Goal: Task Accomplishment & Management: Complete application form

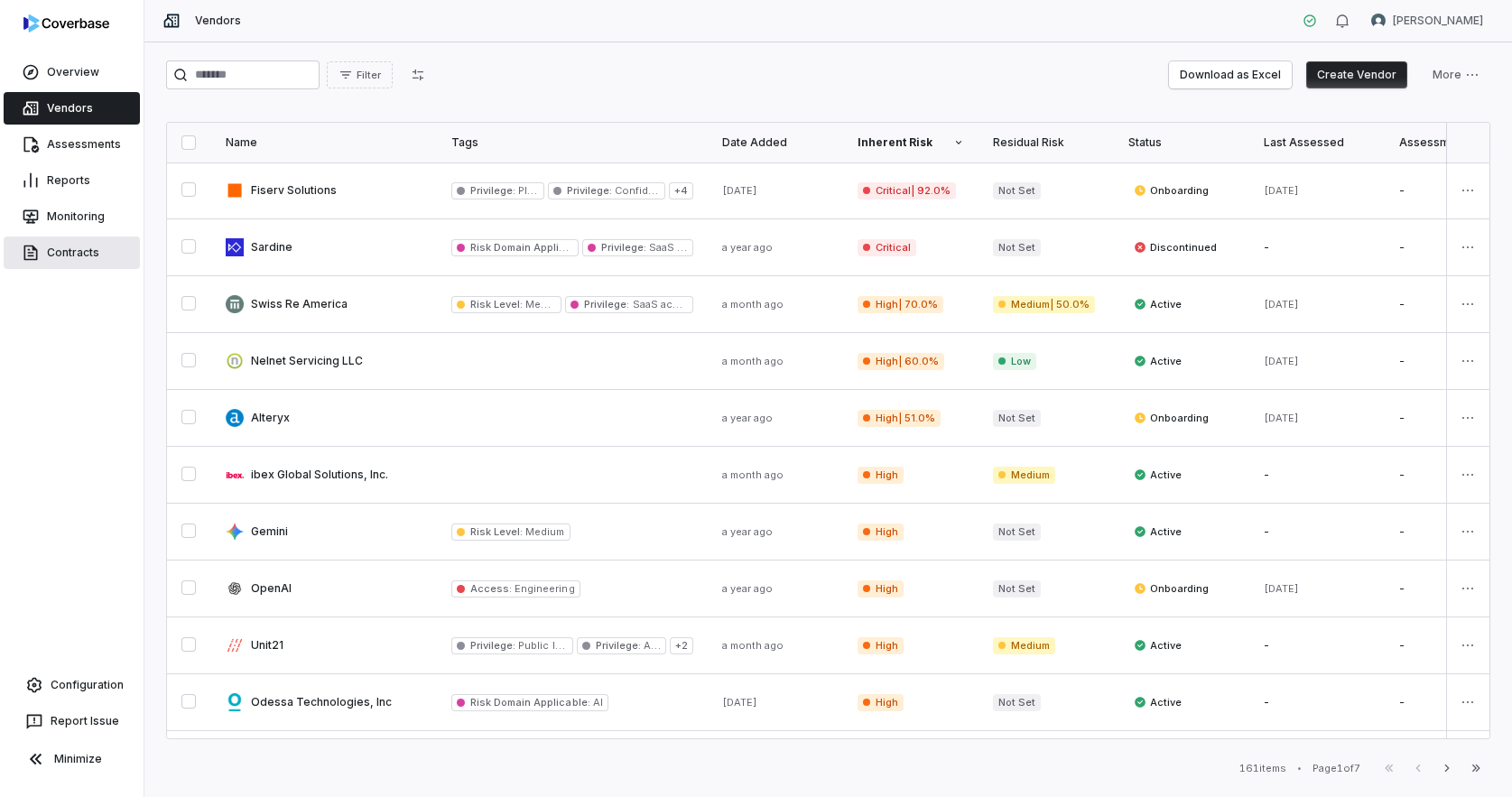
click at [76, 256] on link "Contracts" at bounding box center [72, 253] width 137 height 32
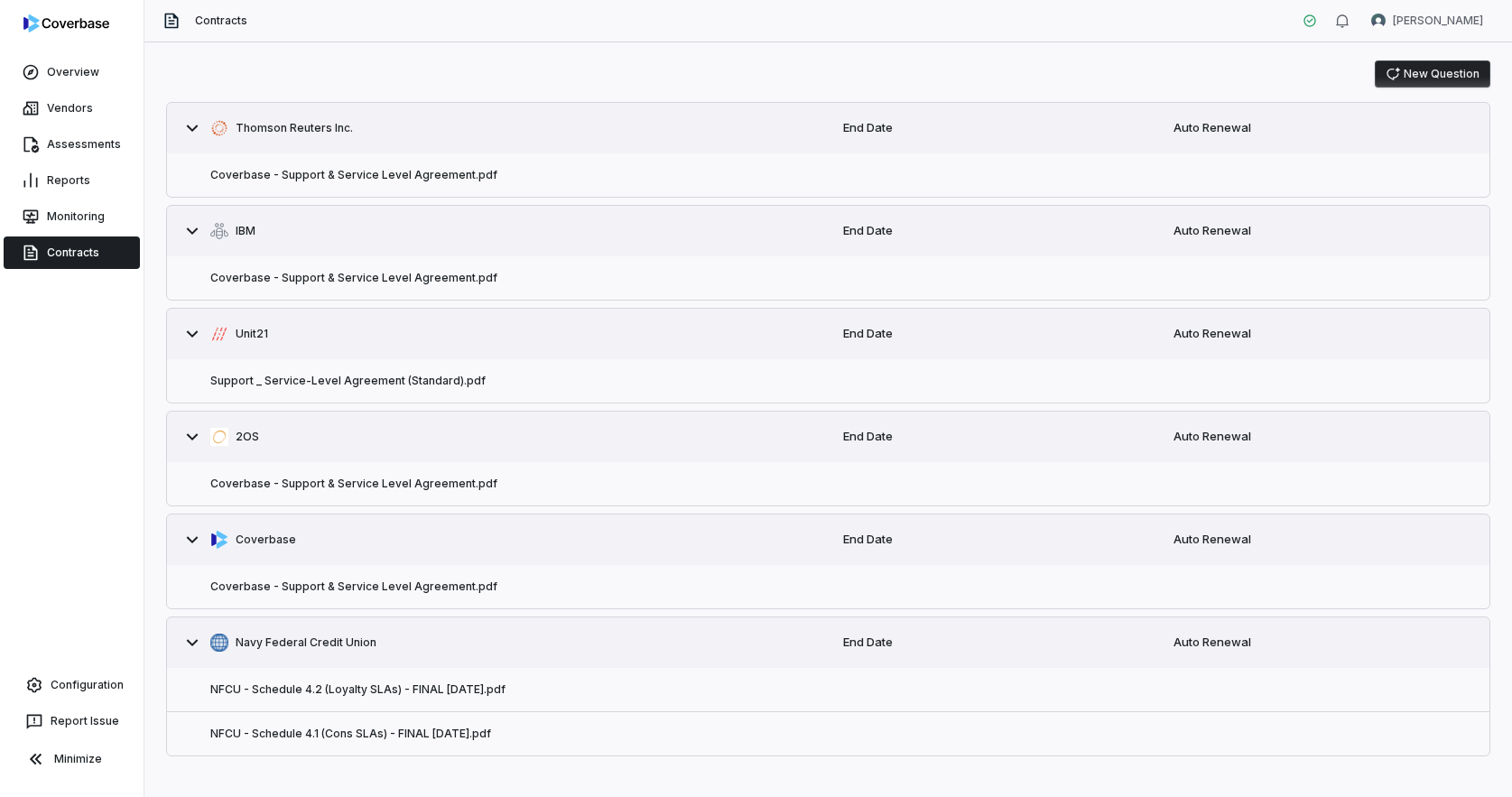
click at [1428, 76] on button "New Question" at bounding box center [1432, 75] width 116 height 28
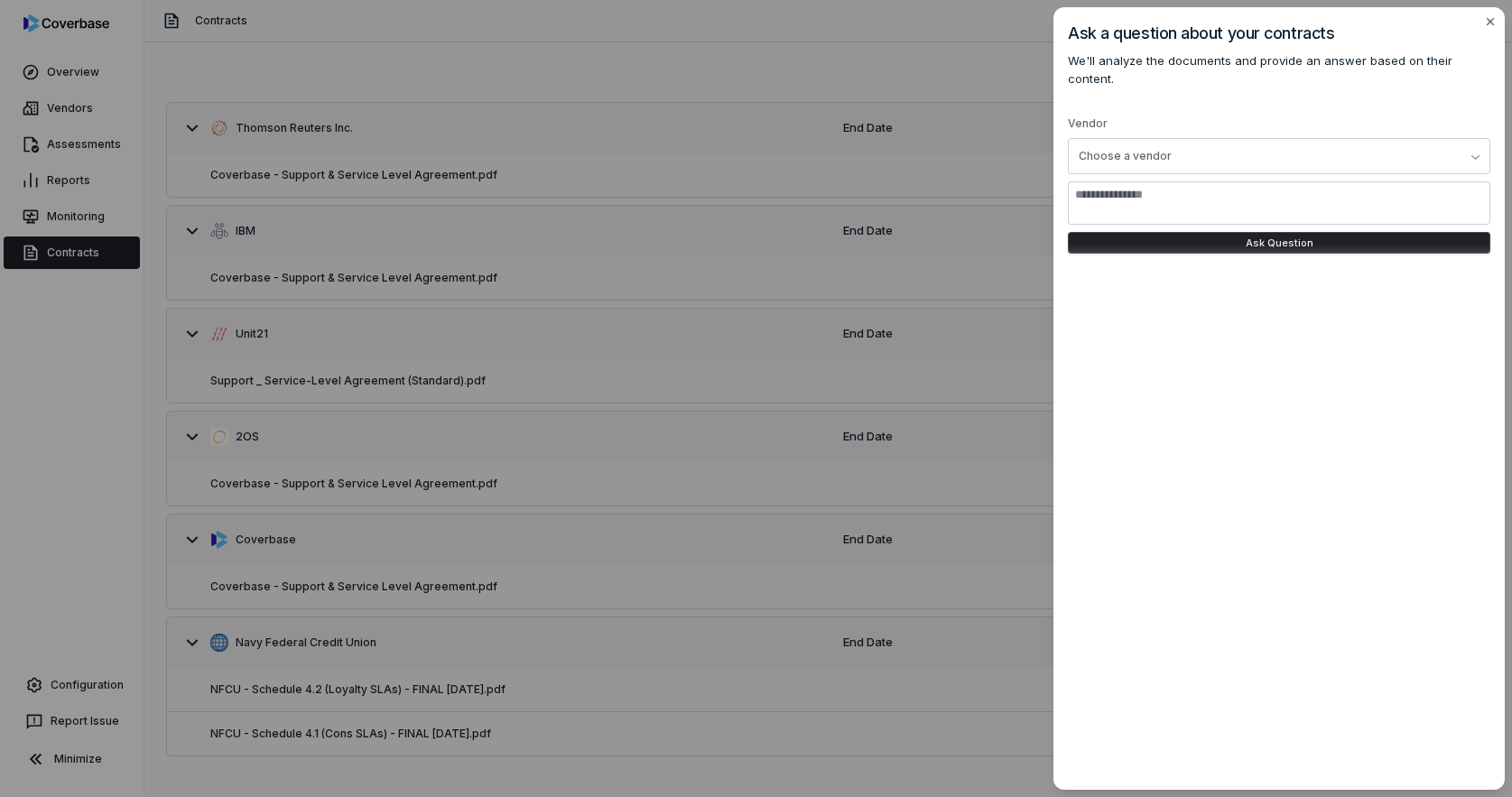
click at [758, 73] on div "Ask a question about your contracts We'll analyze the documents and provide an …" at bounding box center [756, 398] width 1512 height 797
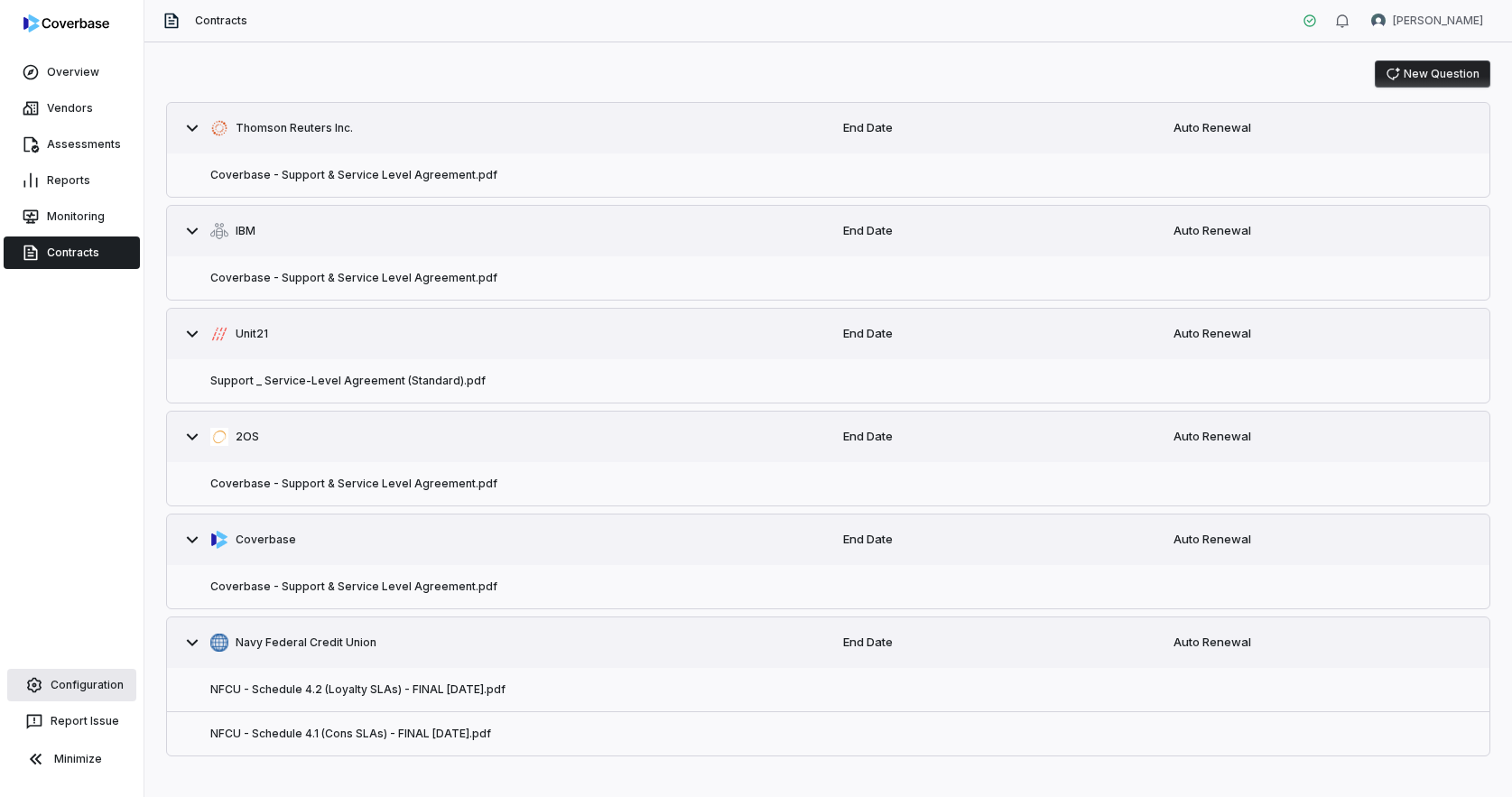
click at [78, 689] on link "Configuration" at bounding box center [71, 685] width 129 height 32
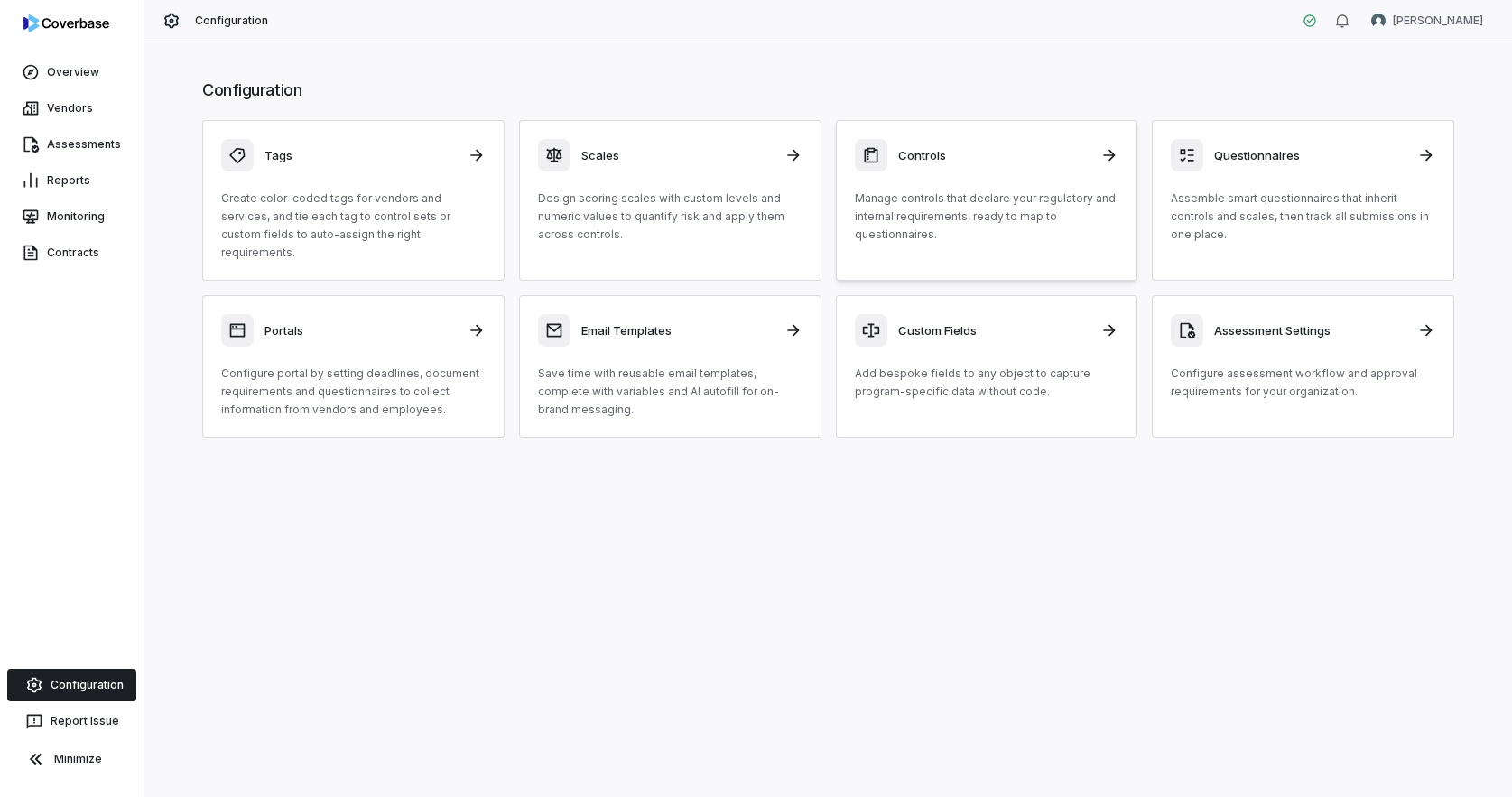
click at [1040, 227] on p "Manage controls that declare your regulatory and internal requirements, ready t…" at bounding box center [986, 216] width 264 height 54
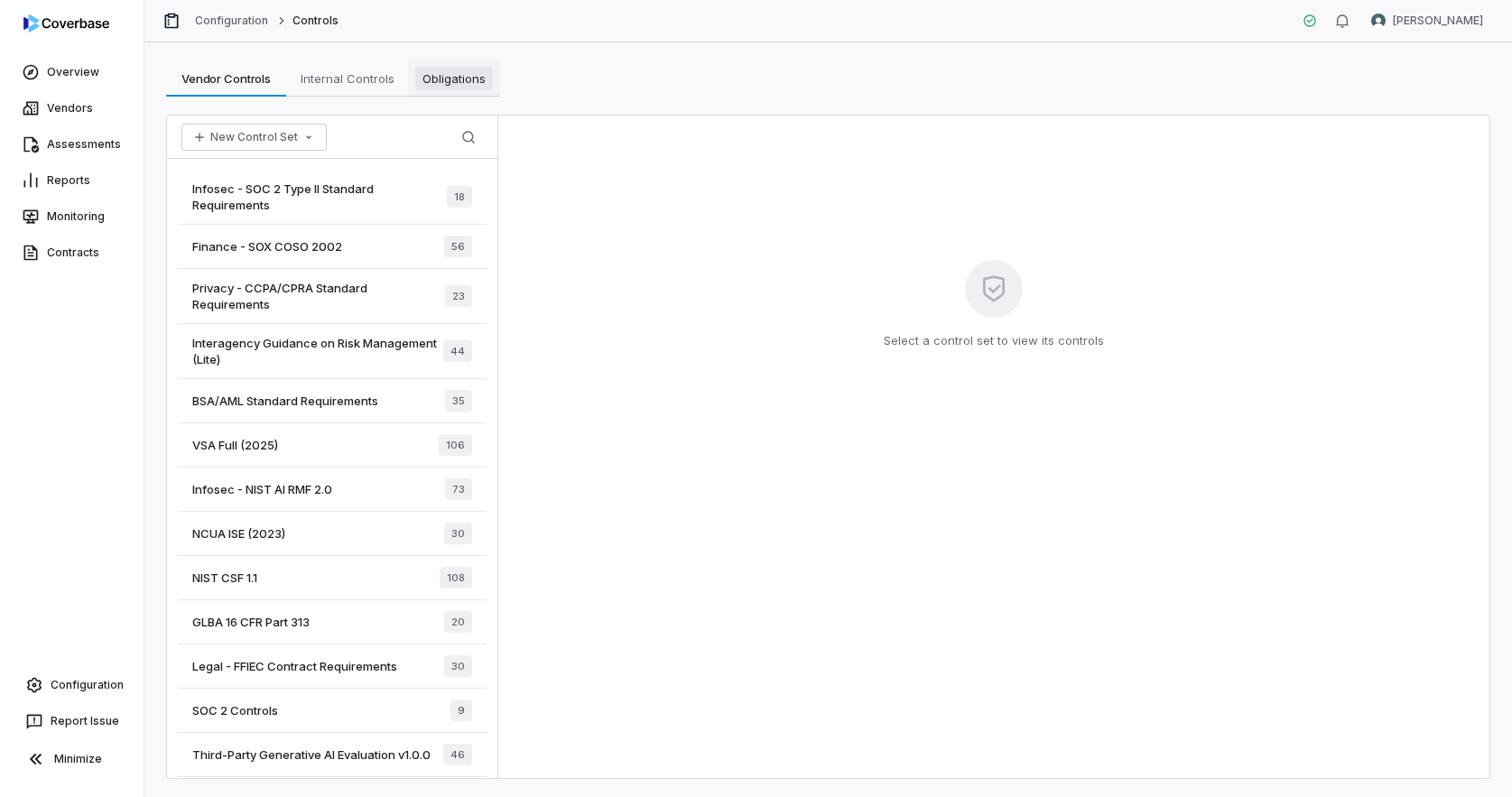
click at [468, 91] on link "Obligations Obligations" at bounding box center [454, 79] width 92 height 36
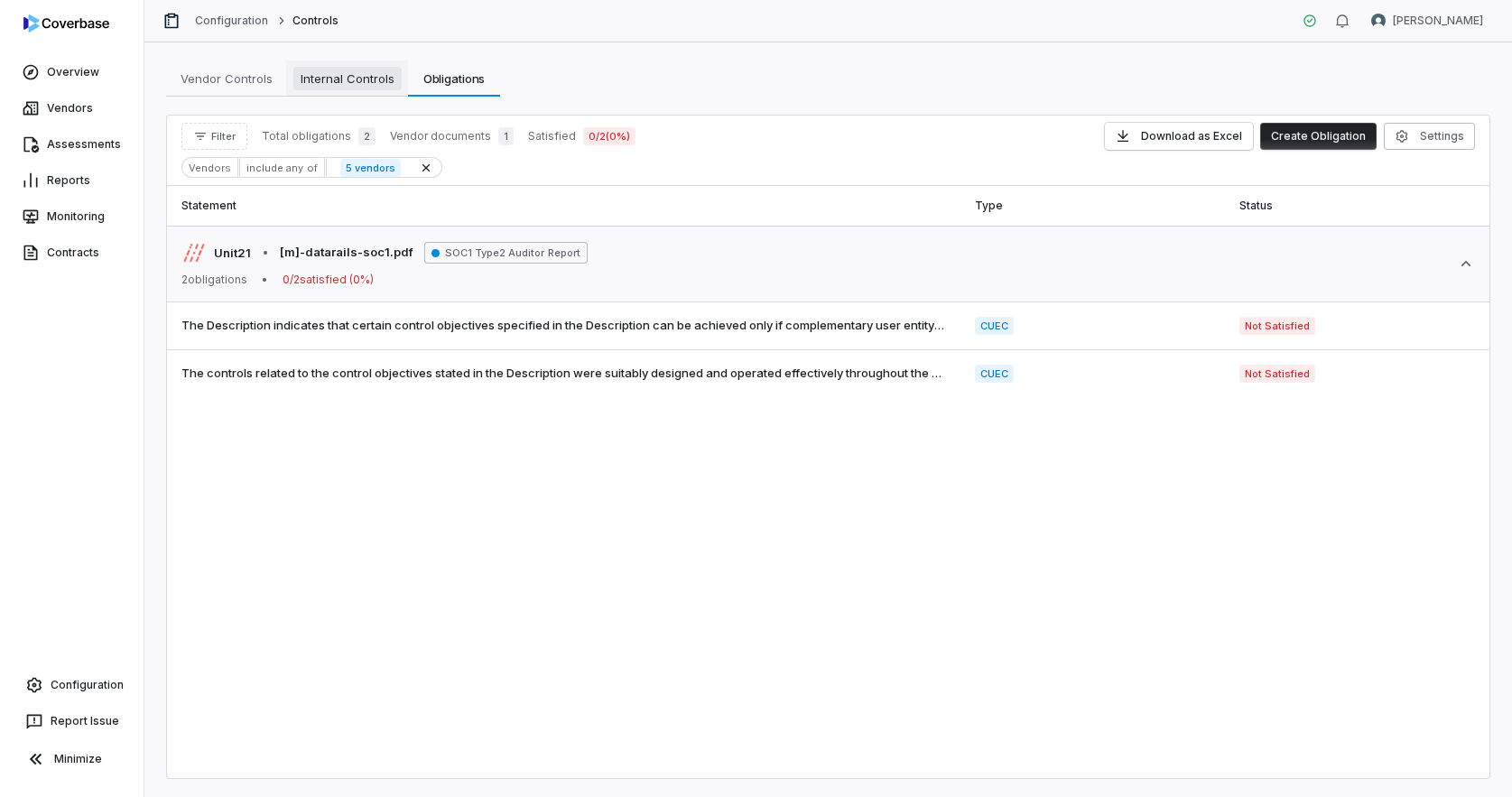
click at [340, 89] on span "Internal Controls" at bounding box center [348, 79] width 108 height 24
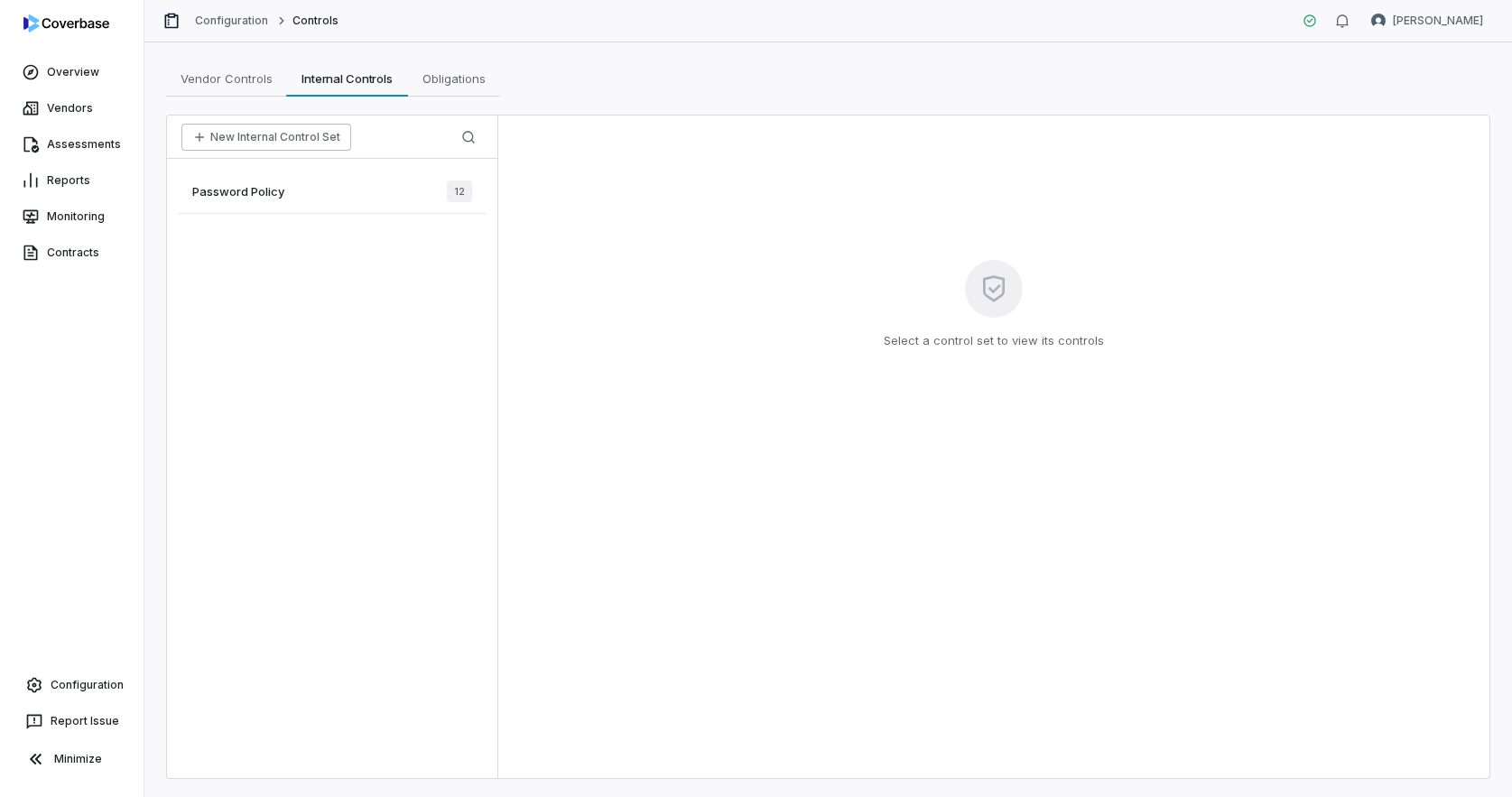
click at [283, 143] on button "New Internal Control Set" at bounding box center [266, 138] width 170 height 28
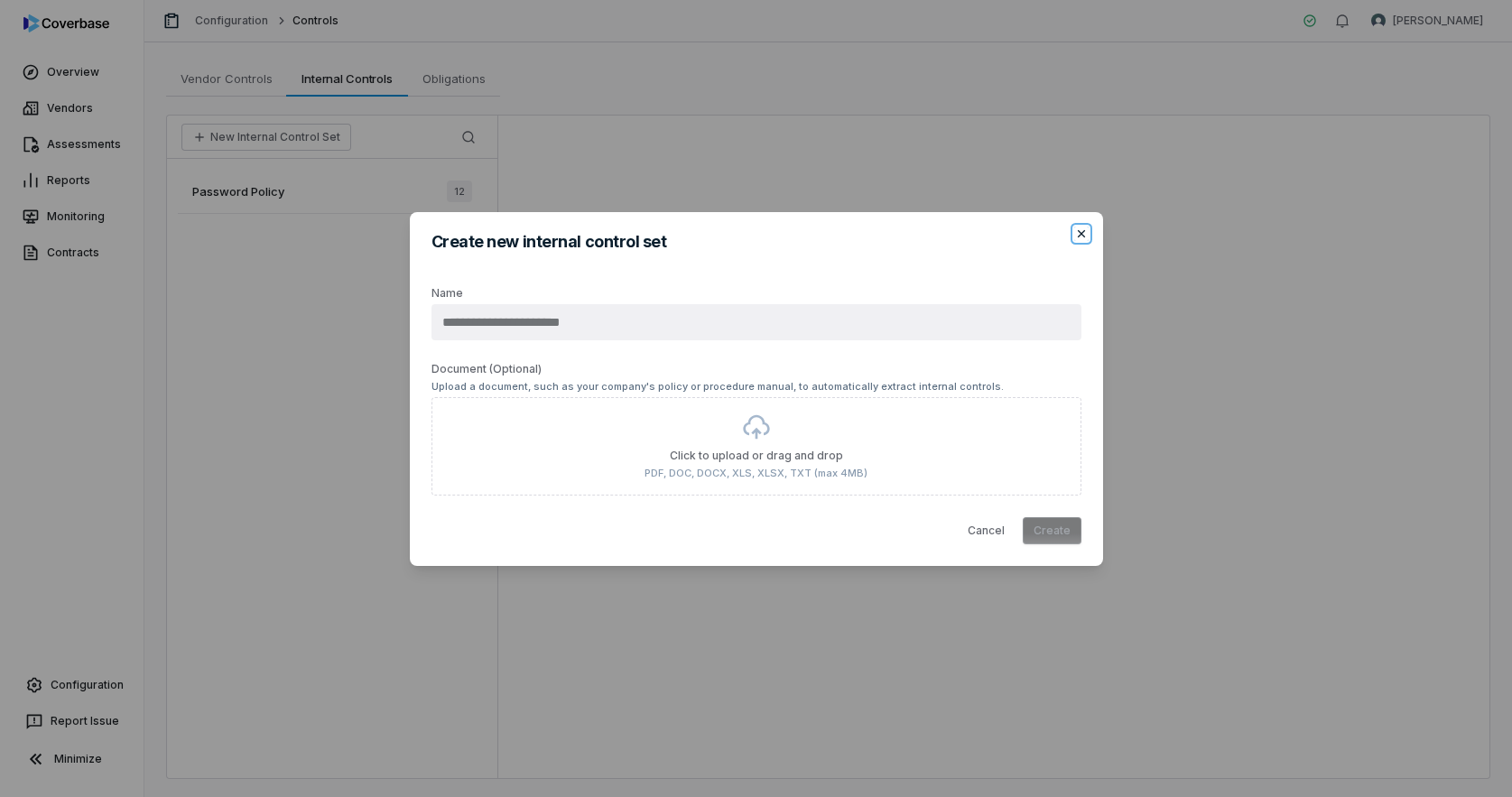
click at [1080, 231] on icon "button" at bounding box center [1081, 234] width 15 height 15
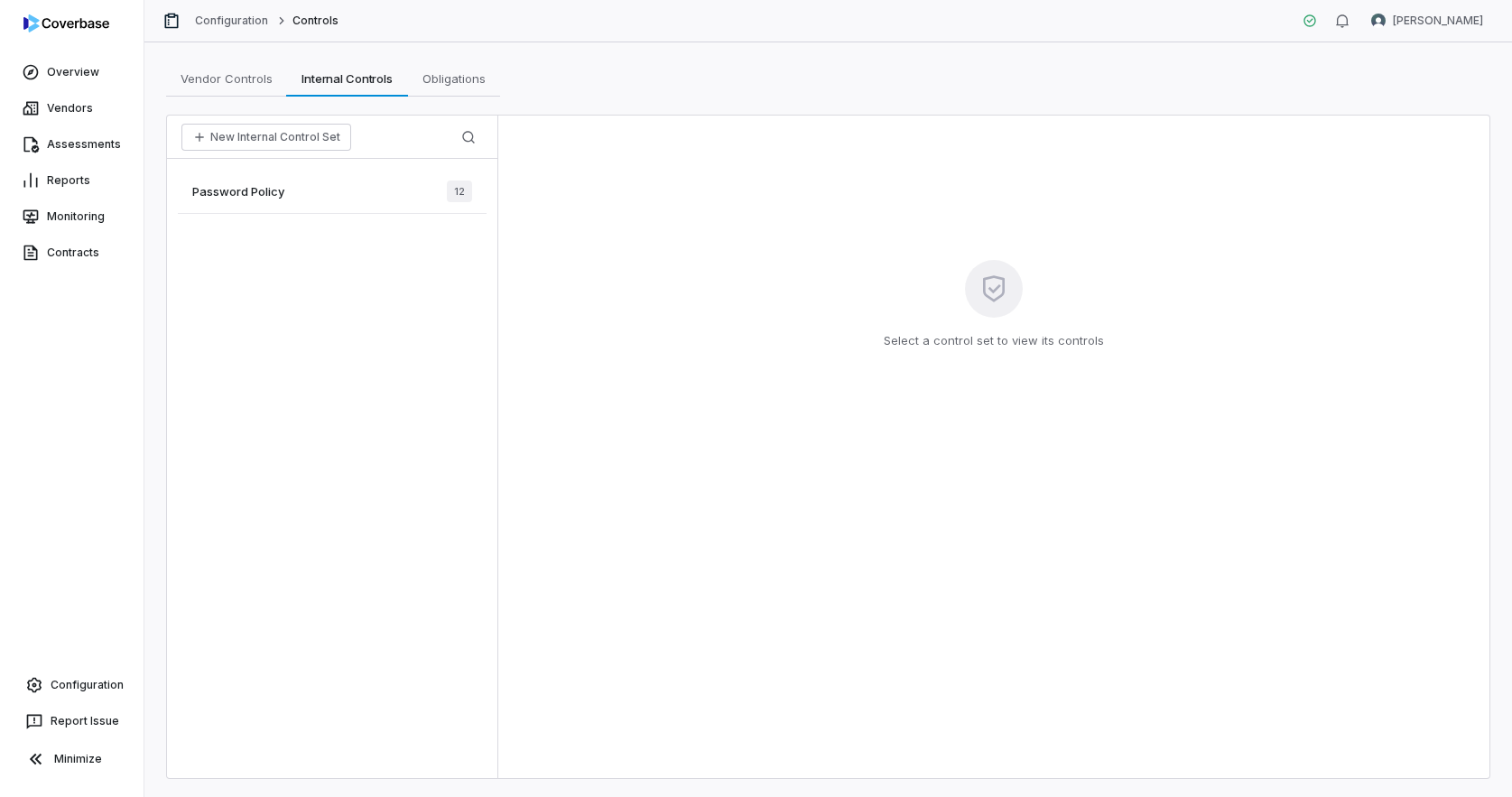
click at [318, 191] on div "Password Policy 12" at bounding box center [332, 192] width 308 height 44
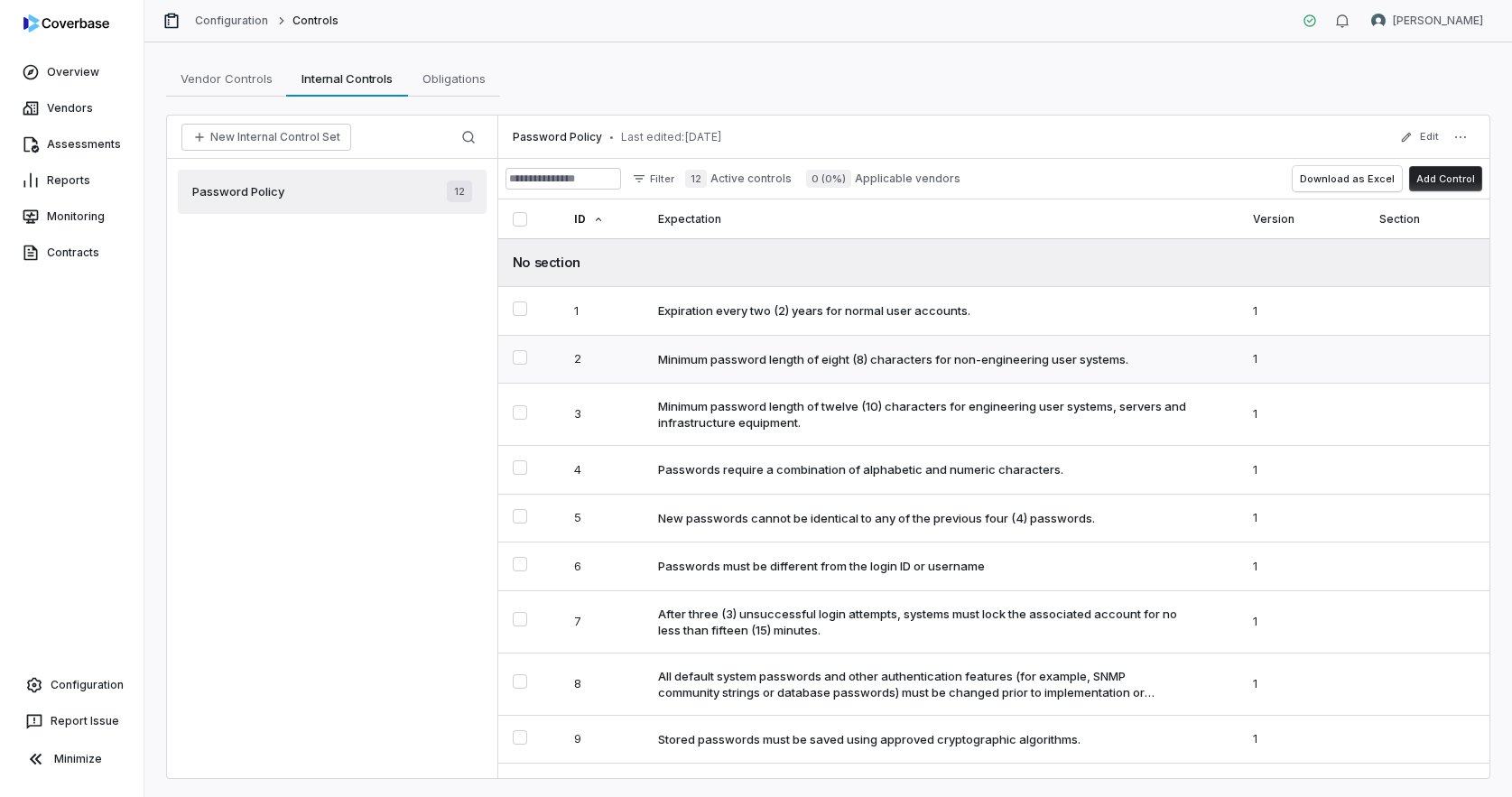
click at [744, 366] on div "Minimum password length of eight (8) characters for non-engineering user system…" at bounding box center [893, 359] width 471 height 17
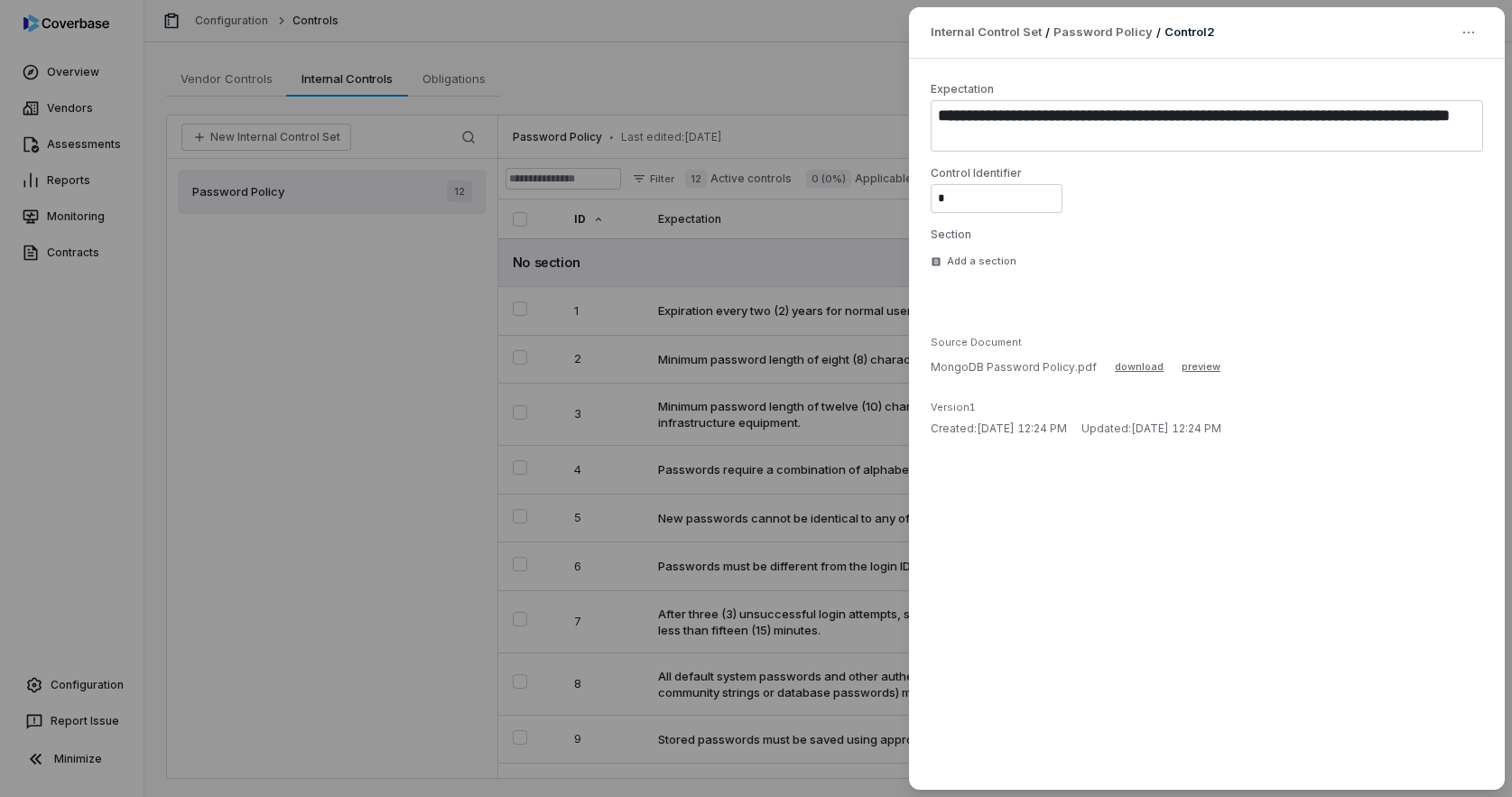
click at [1015, 370] on p "MongoDB Password Policy.pdf" at bounding box center [1013, 367] width 166 height 15
click at [1187, 367] on button "preview" at bounding box center [1200, 368] width 38 height 22
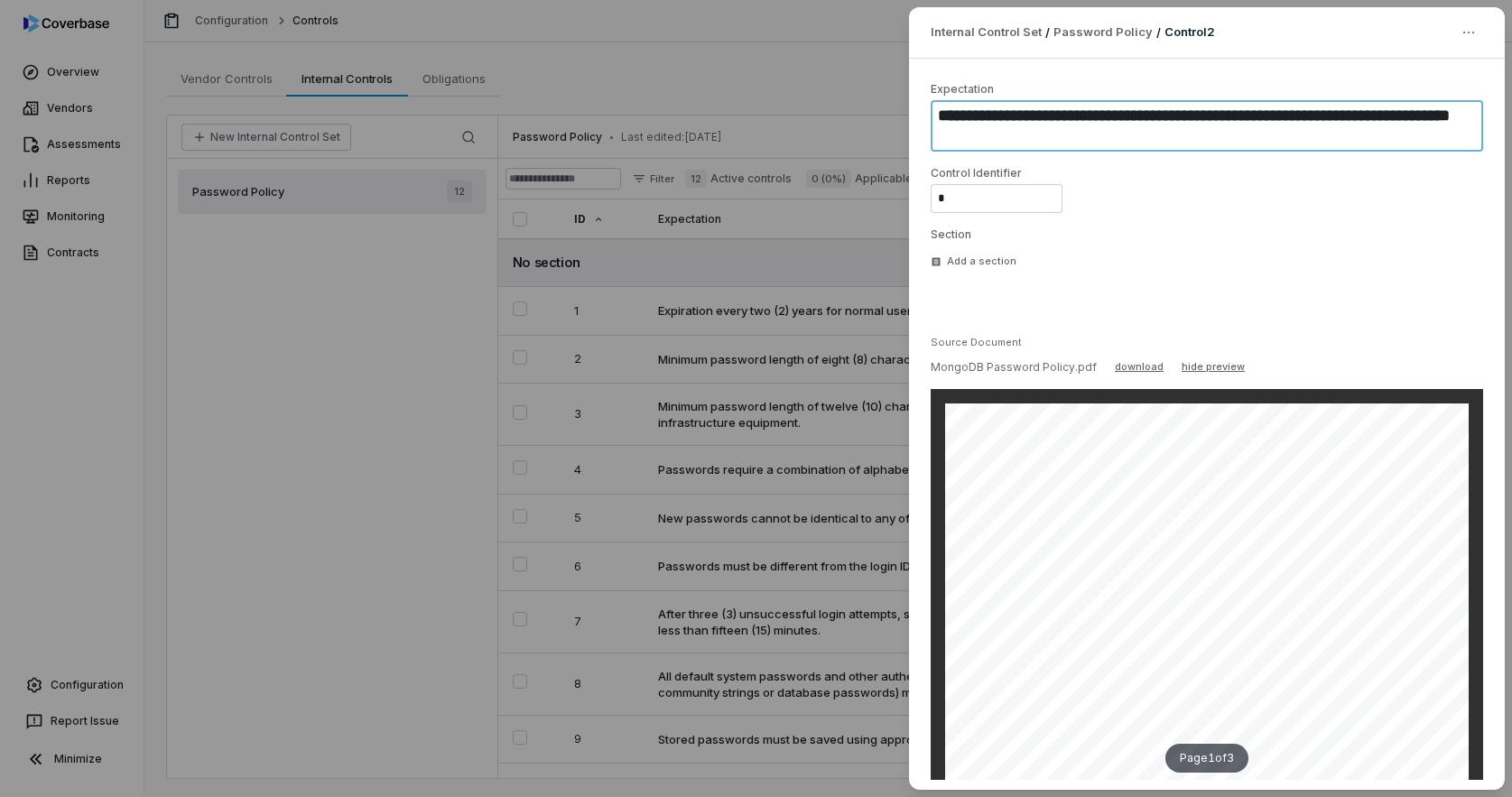
click at [1191, 126] on textarea "**********" at bounding box center [1206, 126] width 552 height 51
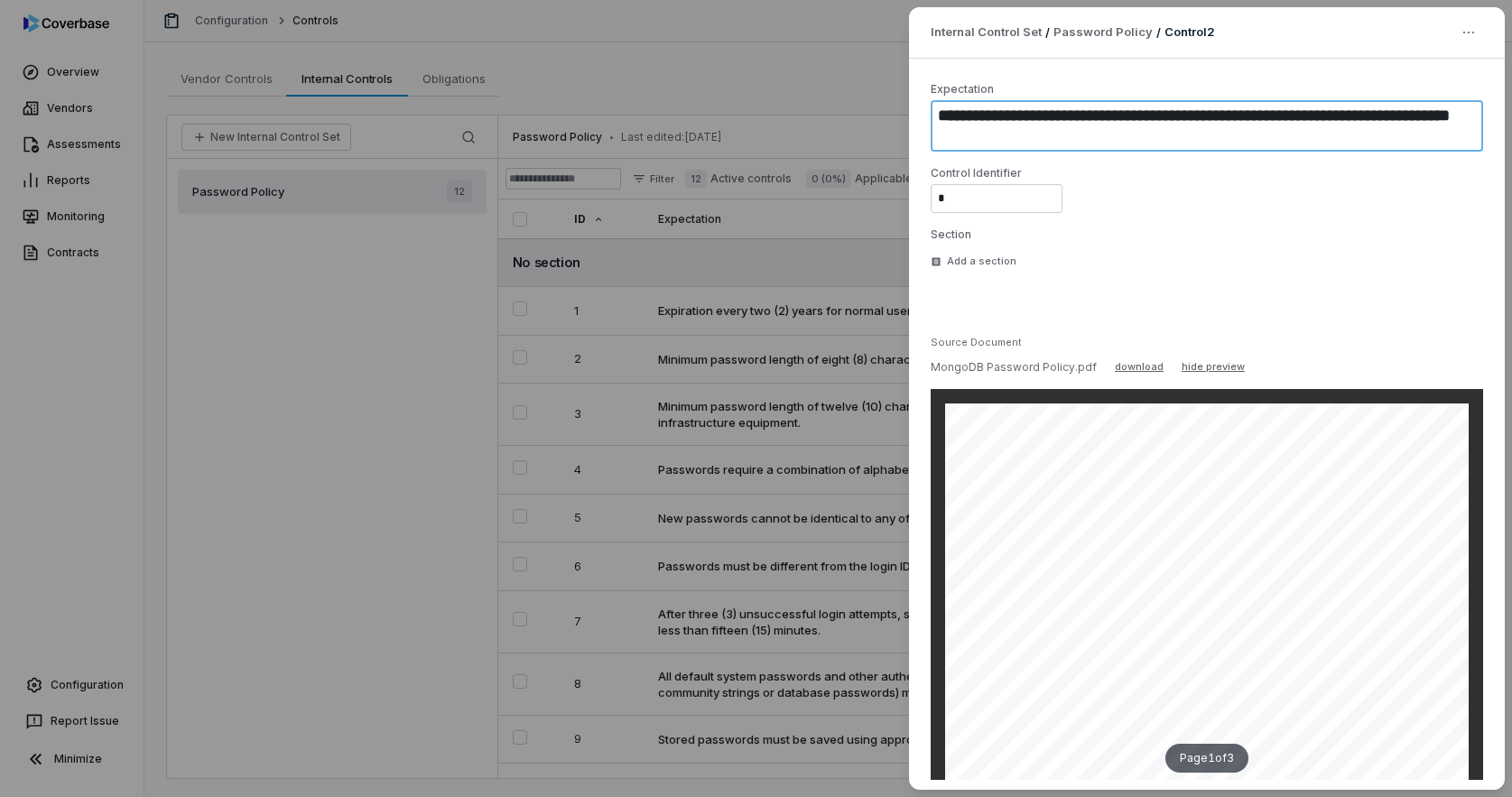
click at [1191, 126] on textarea "**********" at bounding box center [1206, 126] width 552 height 51
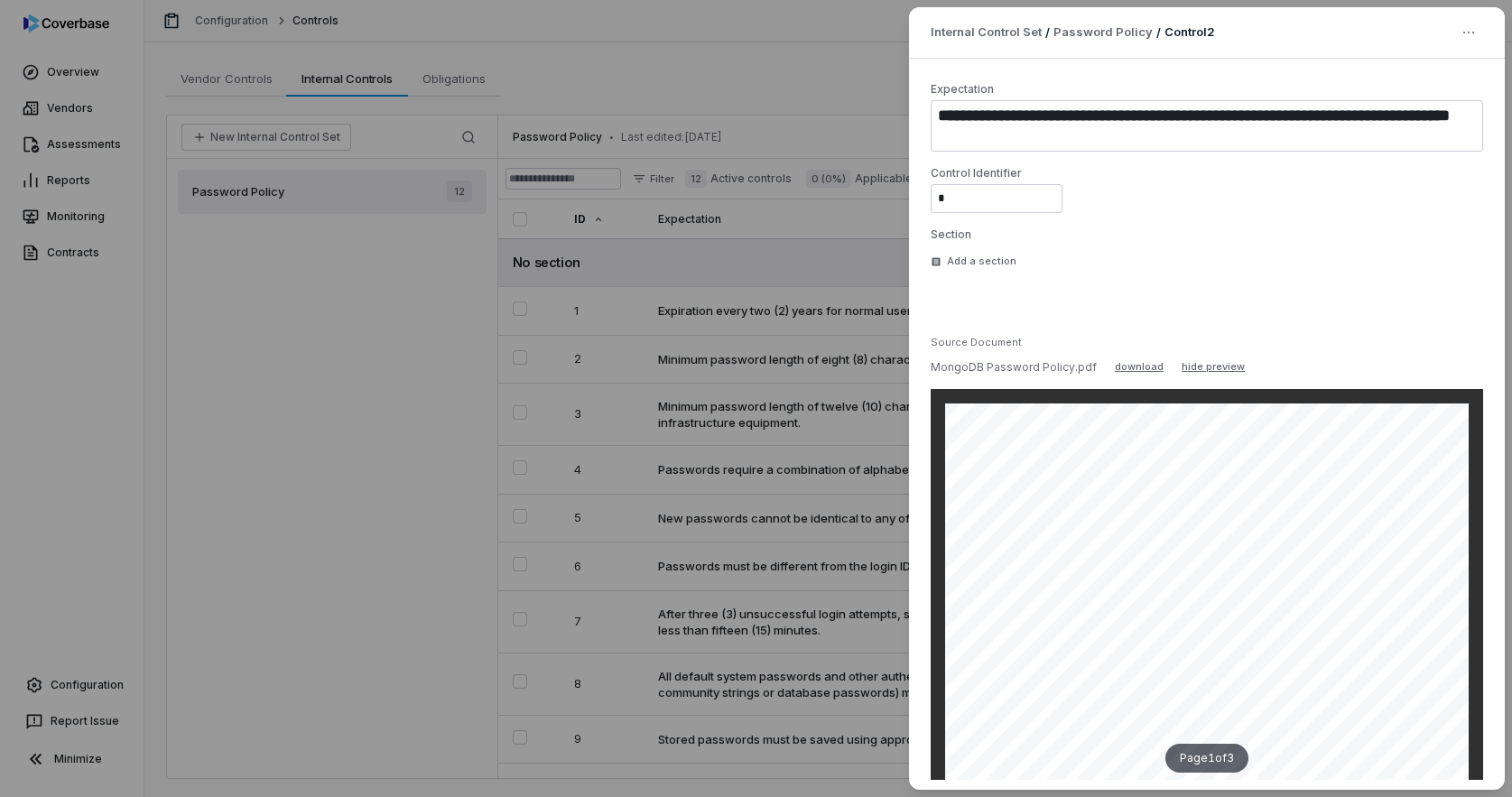
click at [773, 404] on div "**********" at bounding box center [756, 398] width 1512 height 797
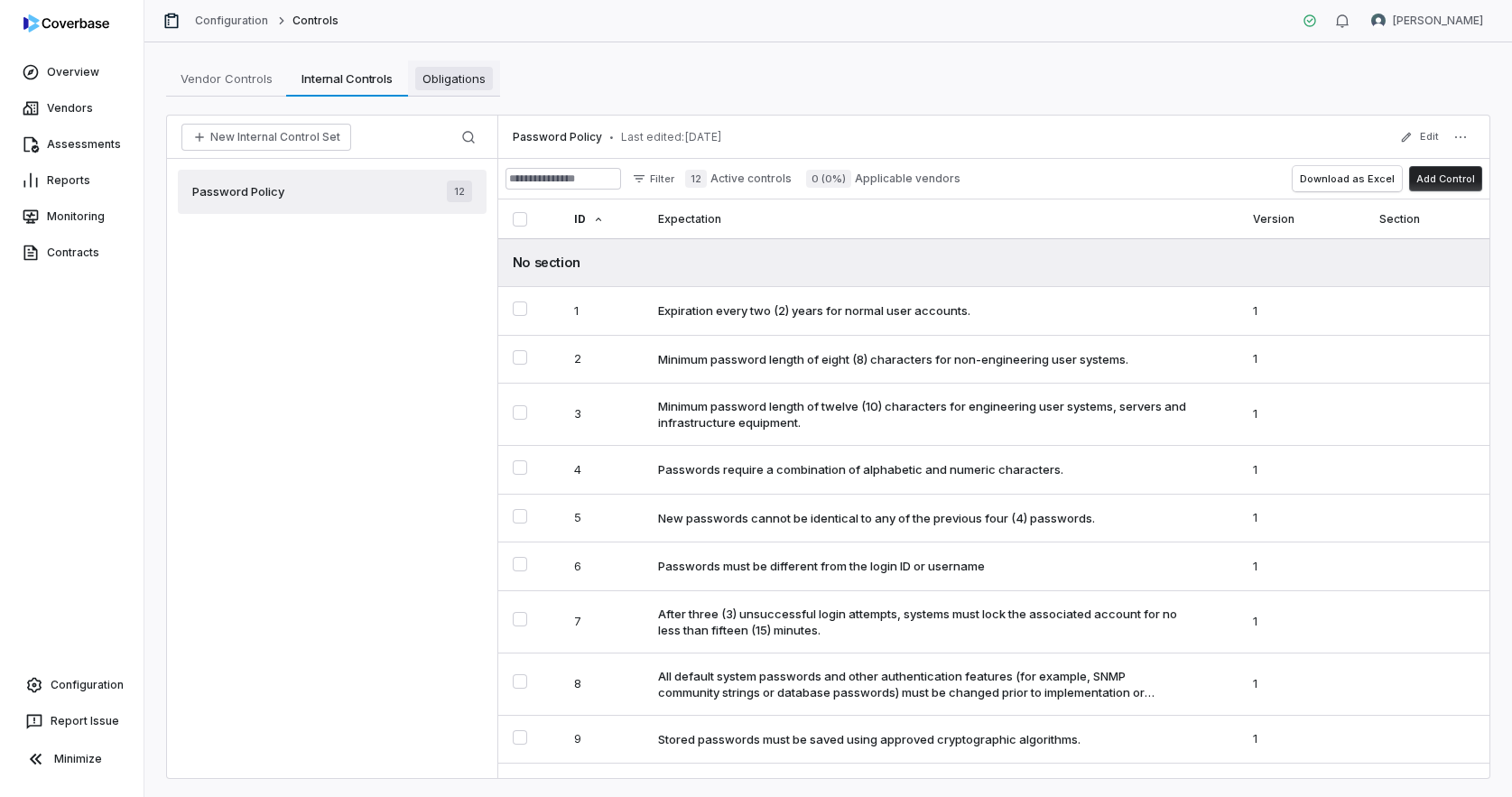
click at [466, 81] on span "Obligations" at bounding box center [454, 79] width 78 height 24
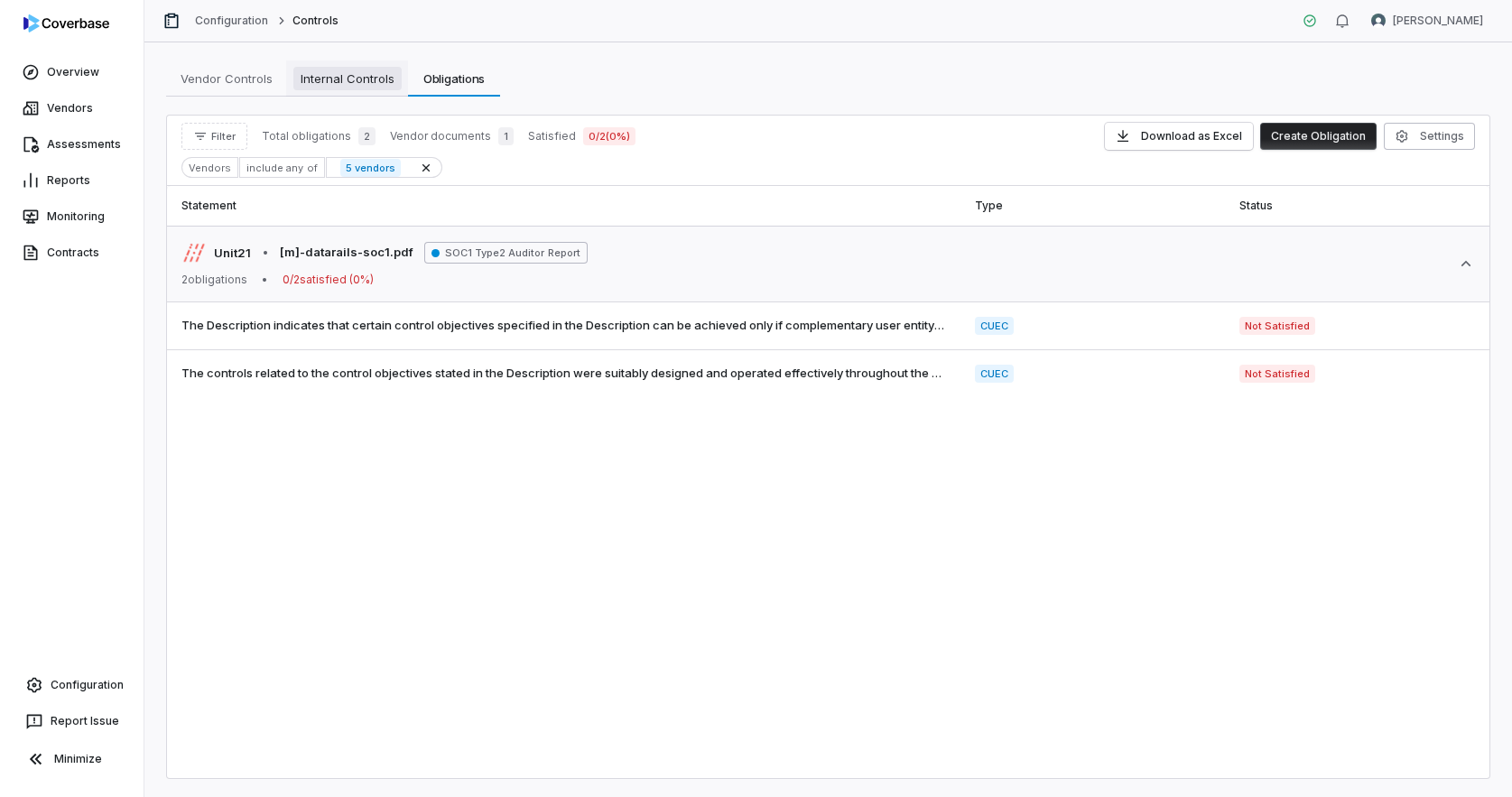
click at [349, 90] on link "Internal Controls Internal Controls" at bounding box center [347, 79] width 122 height 36
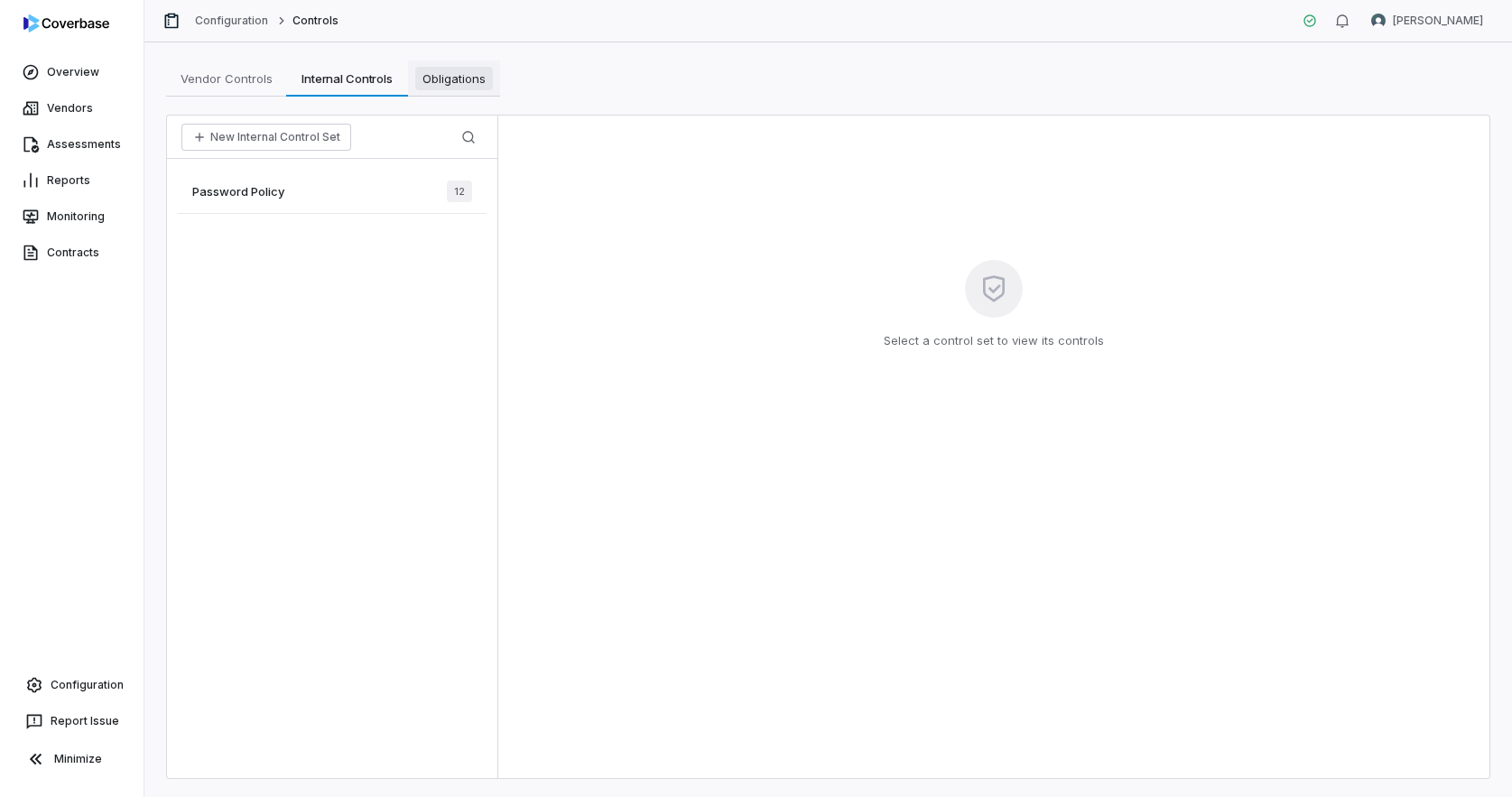
click at [440, 82] on span "Obligations" at bounding box center [454, 79] width 78 height 24
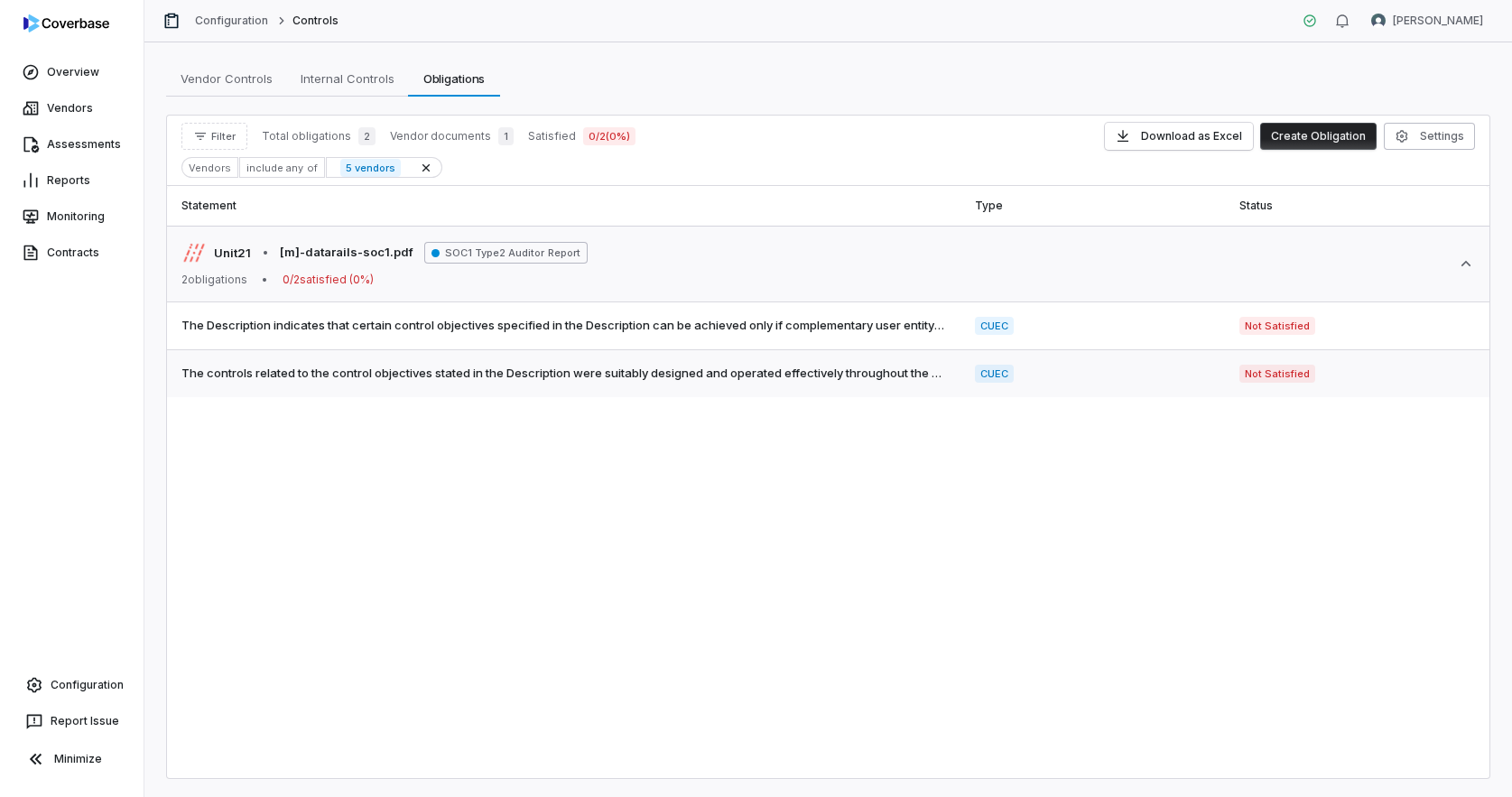
click at [505, 374] on span "The controls related to the control objectives stated in the Description were s…" at bounding box center [564, 373] width 764 height 18
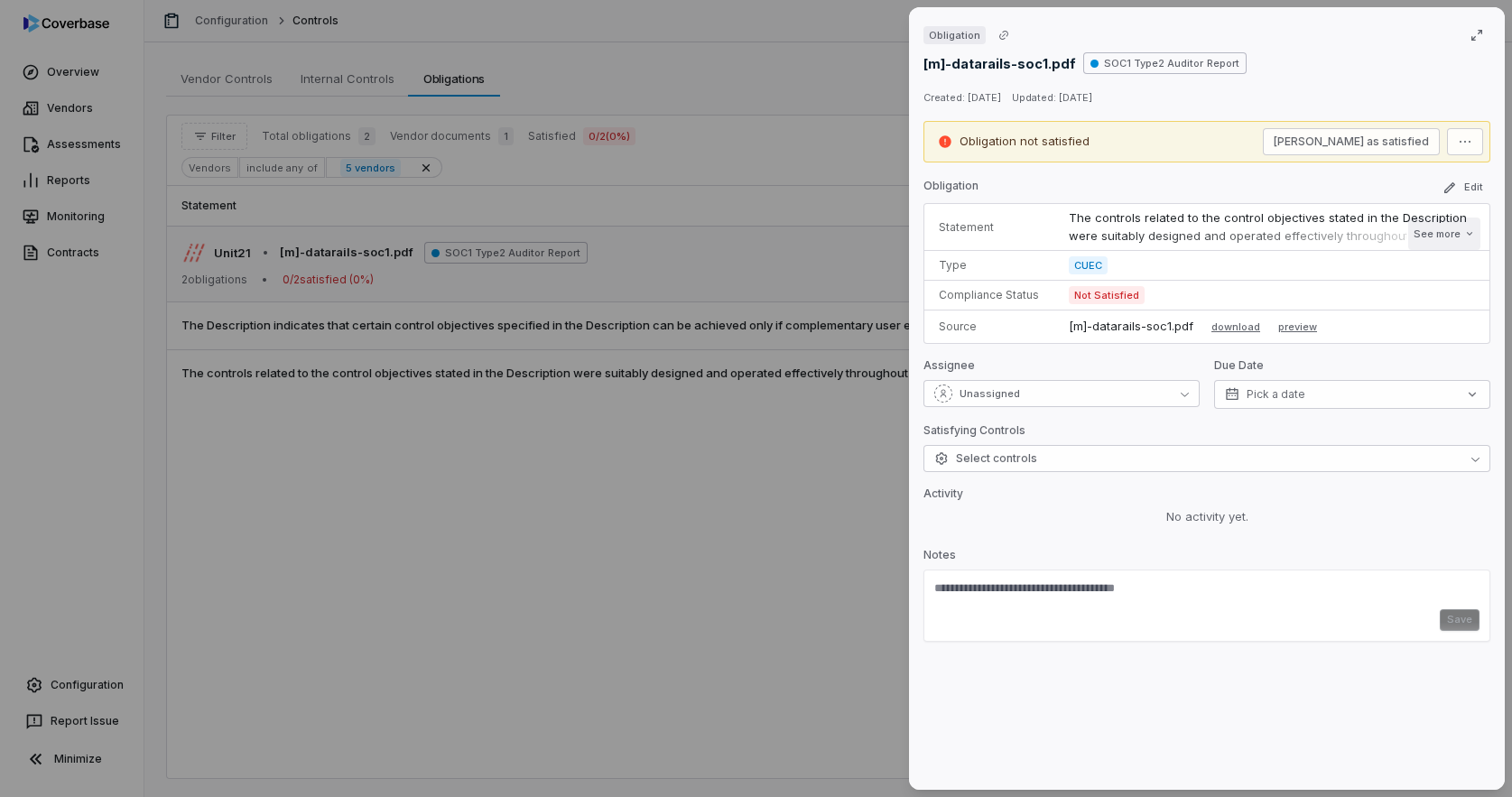
click at [1432, 233] on button "See more" at bounding box center [1443, 233] width 72 height 32
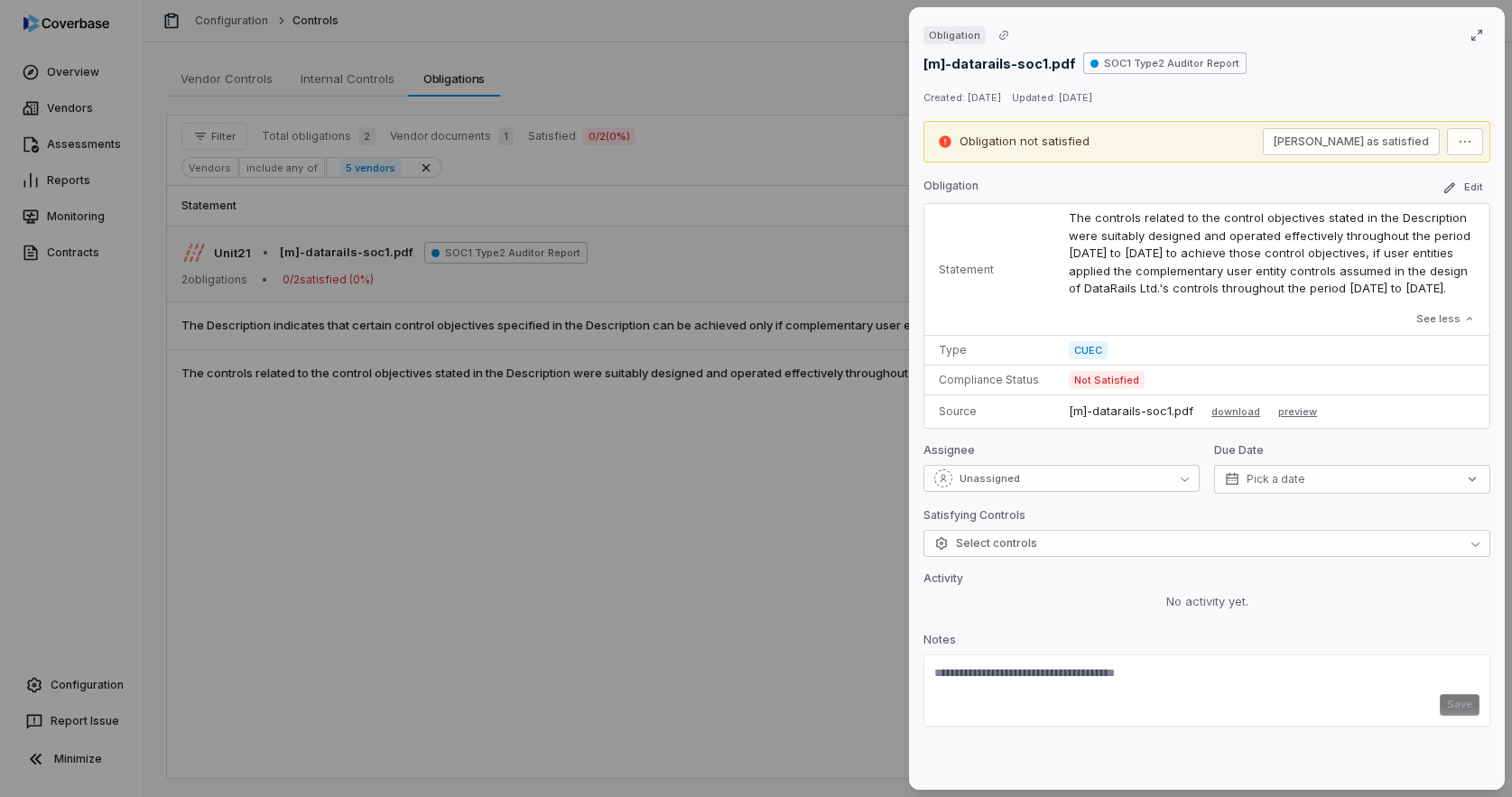
click at [1114, 417] on p "[m]-datarails-soc1.pdf" at bounding box center [1131, 412] width 125 height 18
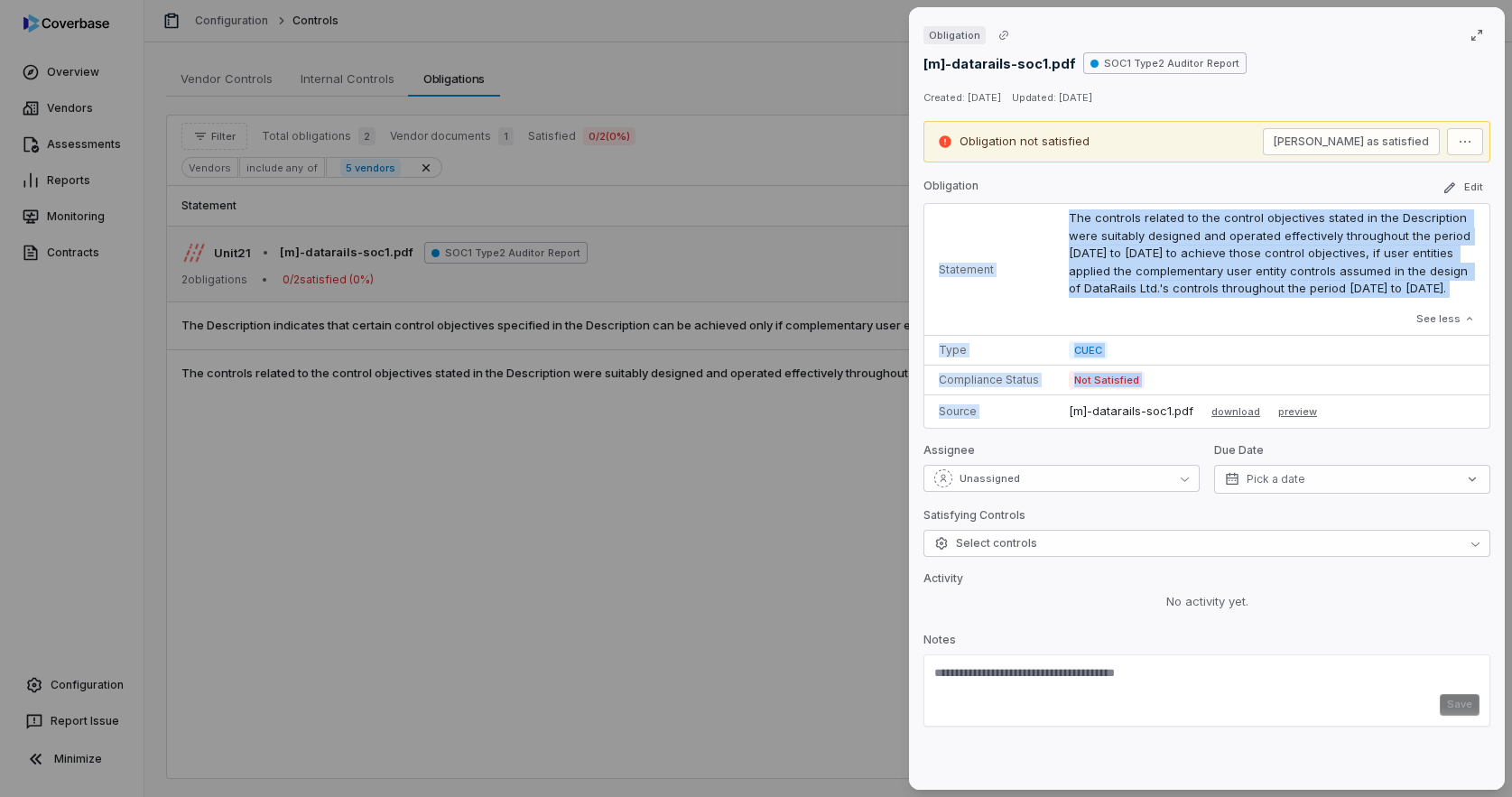
click at [1114, 417] on p "[m]-datarails-soc1.pdf" at bounding box center [1131, 412] width 125 height 18
click at [1159, 416] on p "[m]-datarails-soc1.pdf" at bounding box center [1131, 412] width 125 height 18
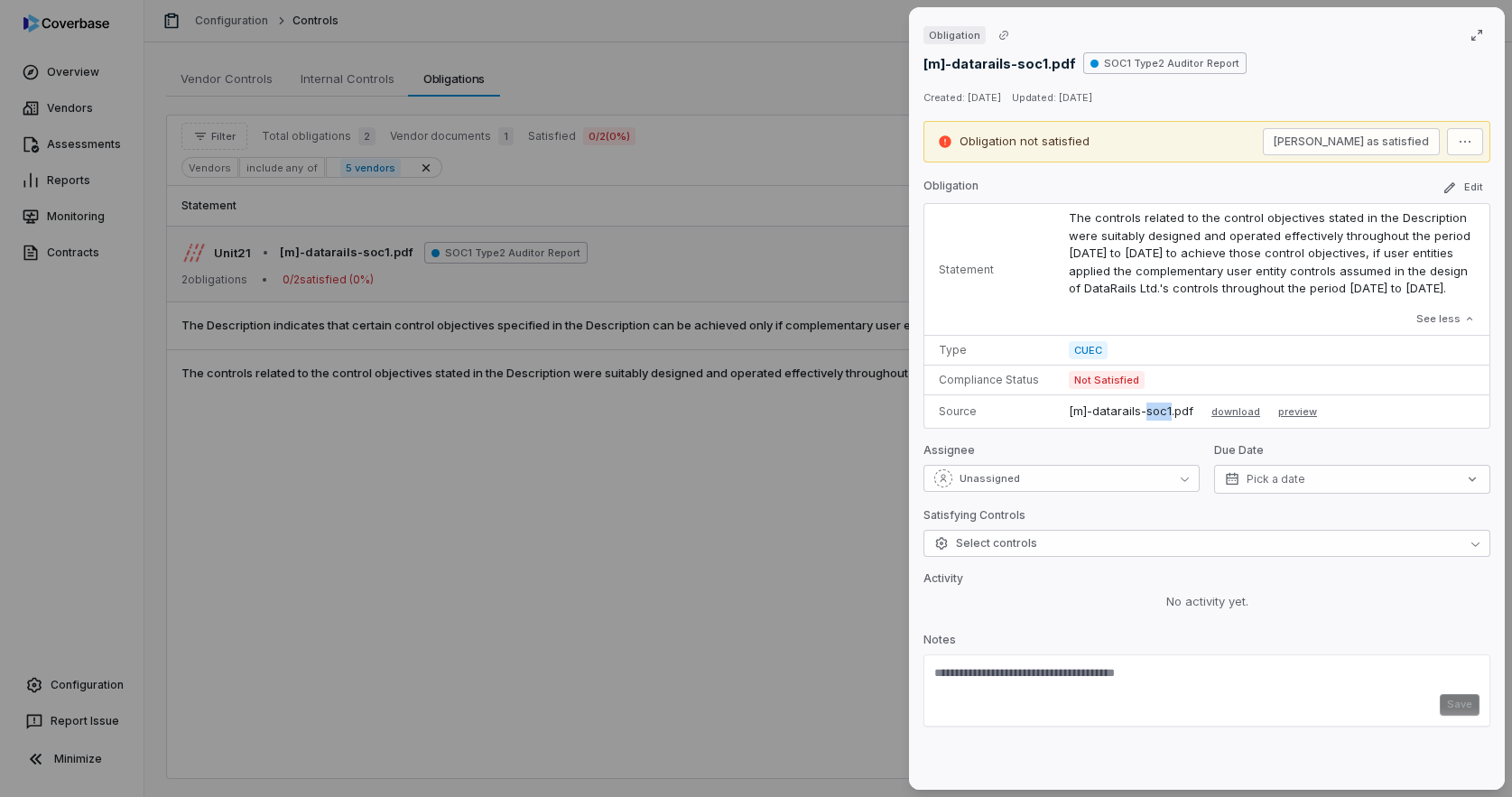
click at [1159, 416] on p "[m]-datarails-soc1.pdf" at bounding box center [1131, 412] width 125 height 18
drag, startPoint x: 1082, startPoint y: 233, endPoint x: 1165, endPoint y: 325, distance: 123.9
click at [1165, 325] on div "The controls related to the control objectives stated in the Description were s…" at bounding box center [1271, 269] width 406 height 120
click at [1170, 278] on p "The controls related to the control objectives stated in the Description were s…" at bounding box center [1271, 254] width 406 height 88
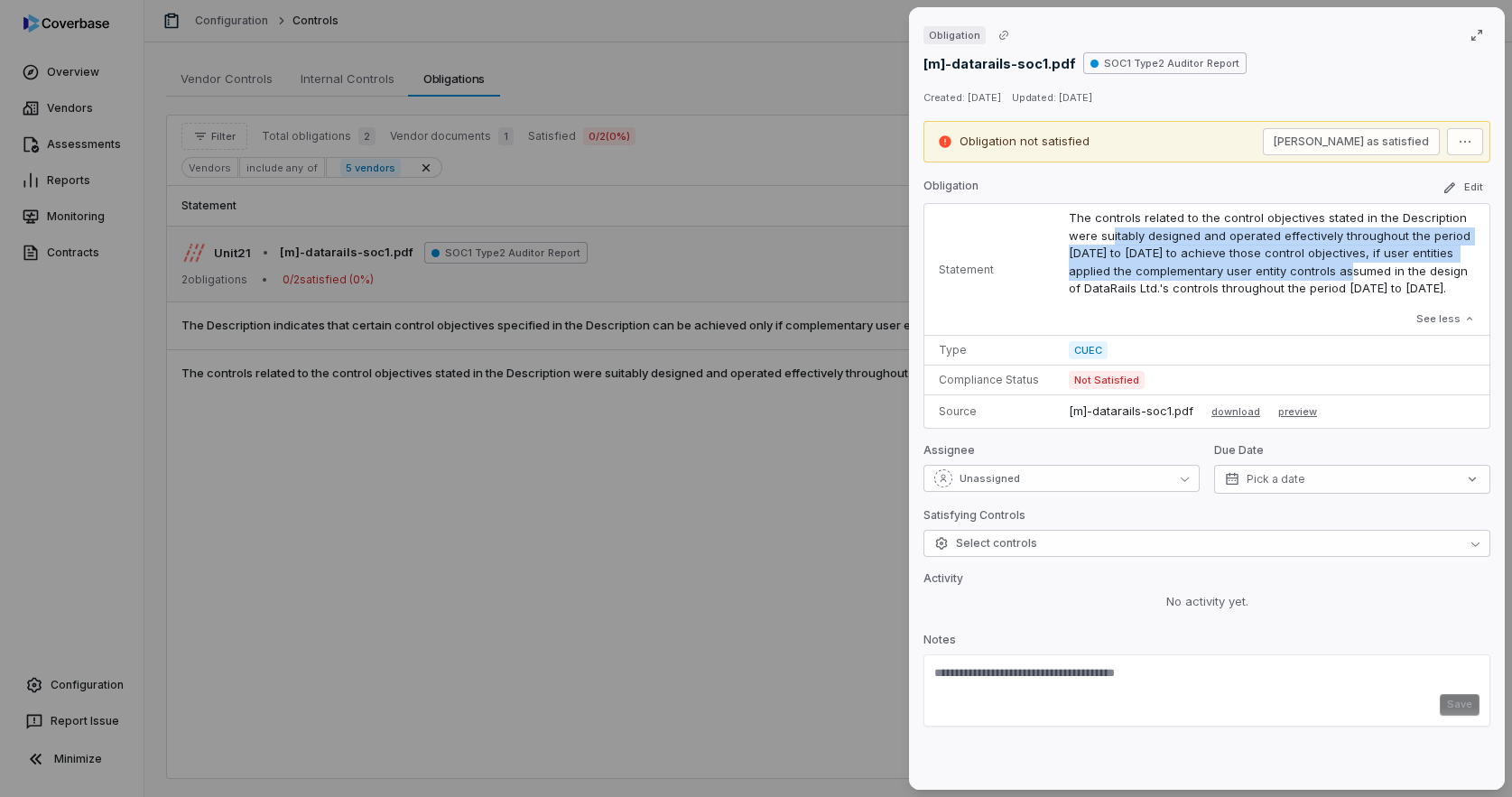
drag, startPoint x: 1113, startPoint y: 233, endPoint x: 1335, endPoint y: 266, distance: 224.4
click at [1335, 266] on p "The controls related to the control objectives stated in the Description were s…" at bounding box center [1271, 254] width 406 height 88
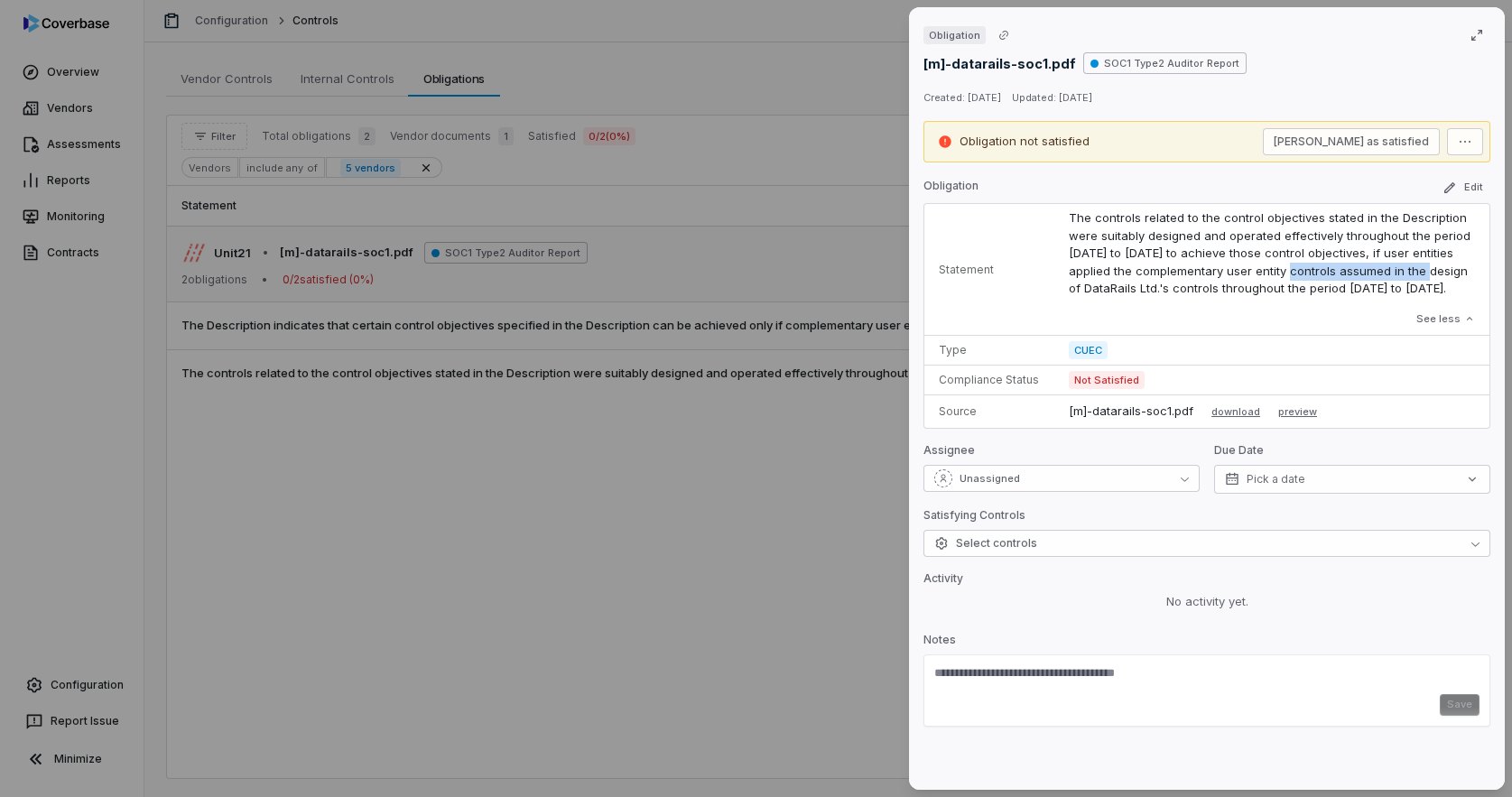
drag, startPoint x: 1274, startPoint y: 270, endPoint x: 1401, endPoint y: 272, distance: 127.0
click at [1401, 272] on p "The controls related to the control objectives stated in the Description were s…" at bounding box center [1271, 254] width 406 height 88
click at [1122, 550] on button "Select controls" at bounding box center [1206, 543] width 567 height 28
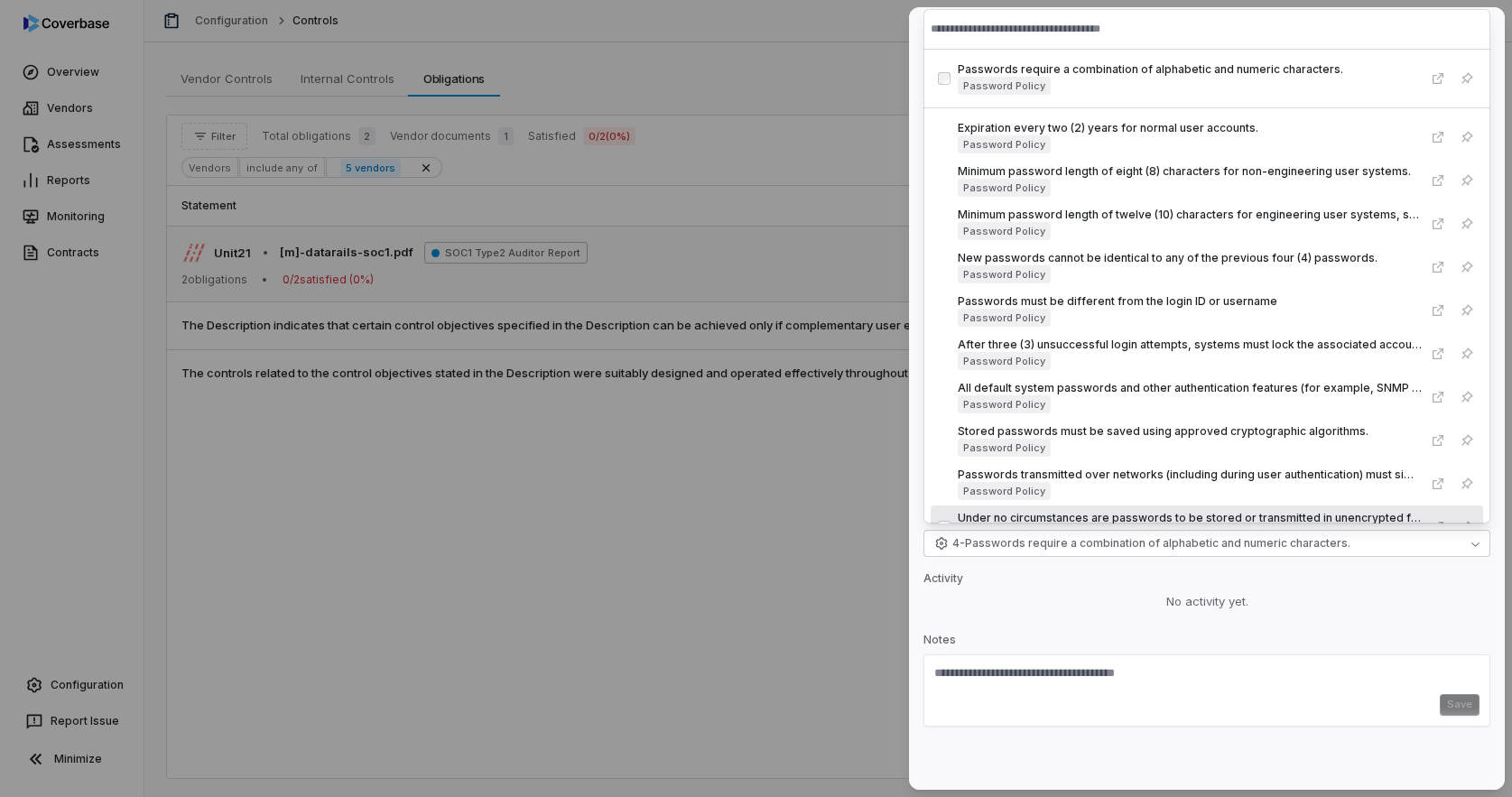
click at [1074, 619] on div "Obligation [m]-datarails-soc1.pdf SOC1 Type2 Auditor Report Created: [DATE] Upd…" at bounding box center [1206, 398] width 595 height 782
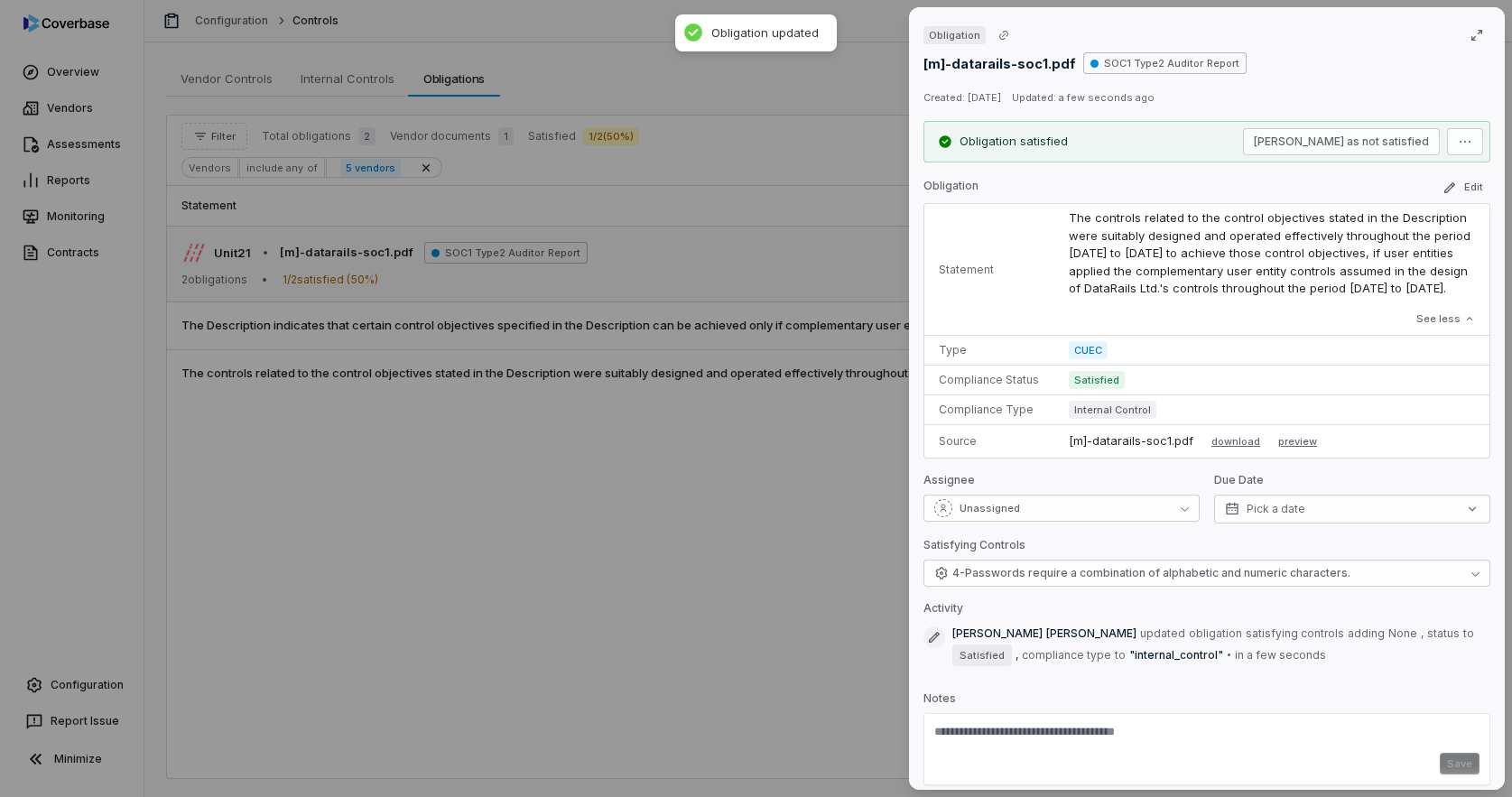
click at [719, 542] on div "Obligation [m]-datarails-soc1.pdf SOC1 Type2 Auditor Report Created: [DATE] Upd…" at bounding box center [756, 398] width 1512 height 797
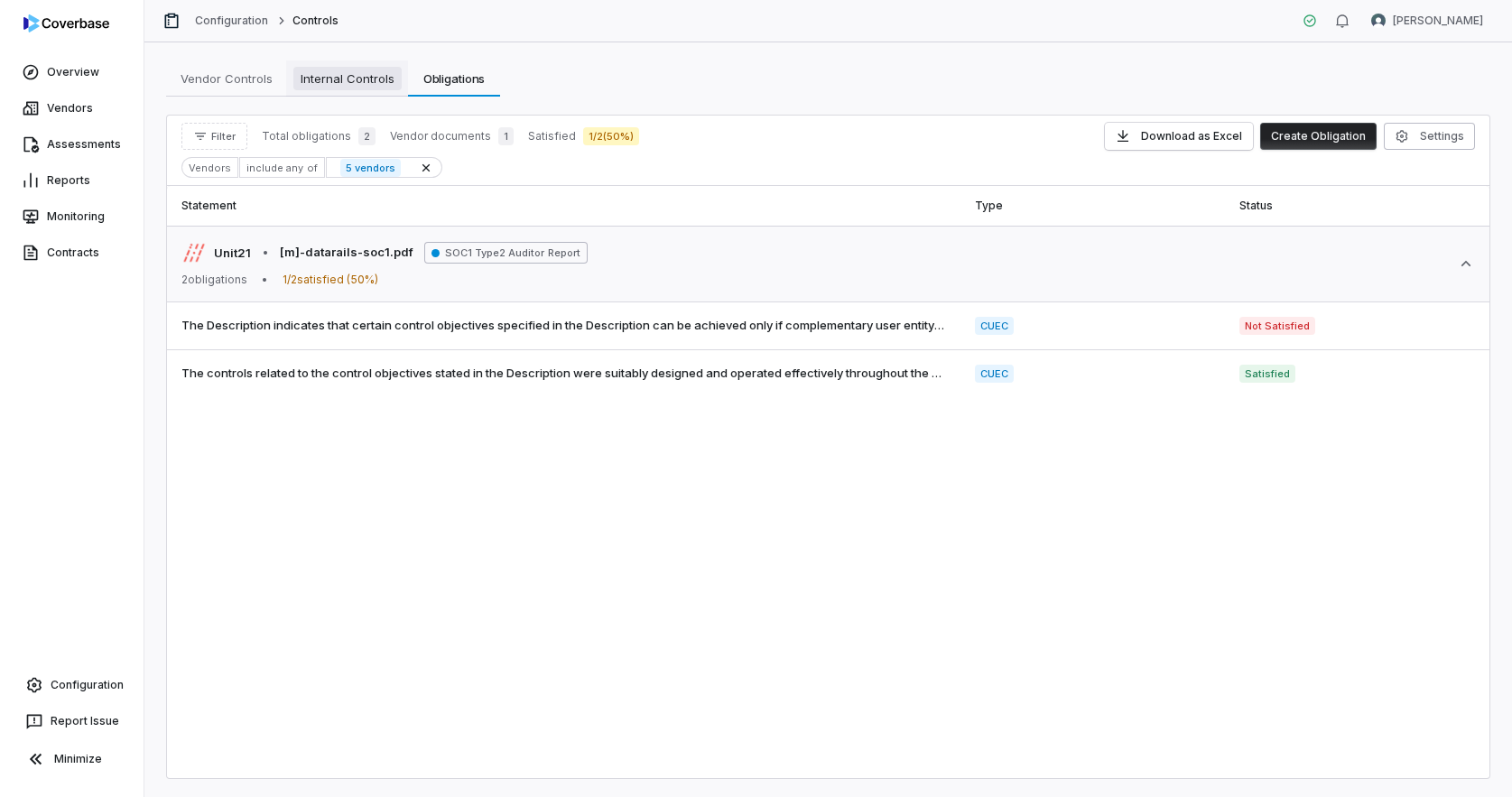
click at [341, 76] on span "Internal Controls" at bounding box center [348, 79] width 108 height 24
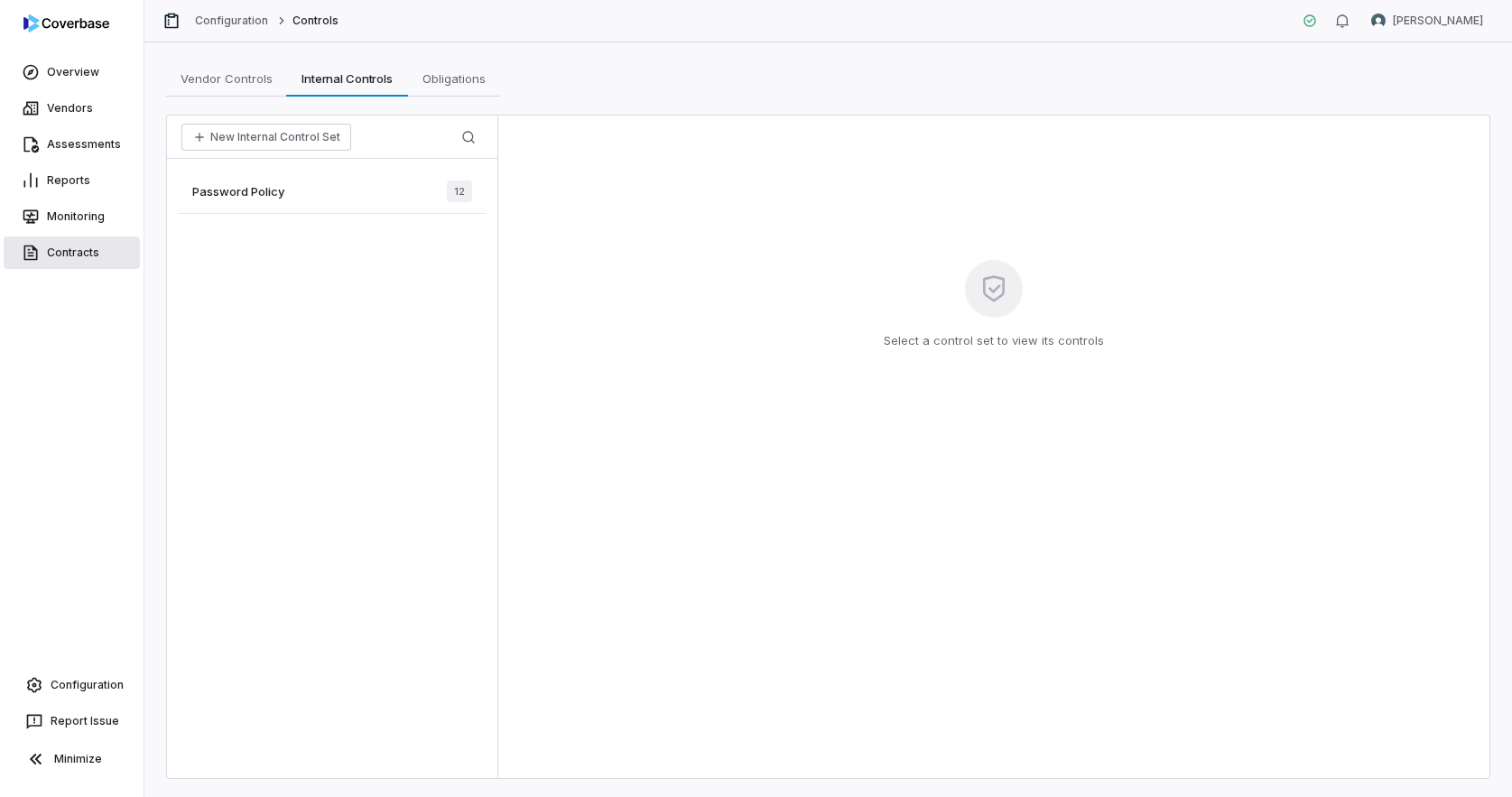
click at [84, 254] on link "Contracts" at bounding box center [72, 253] width 137 height 32
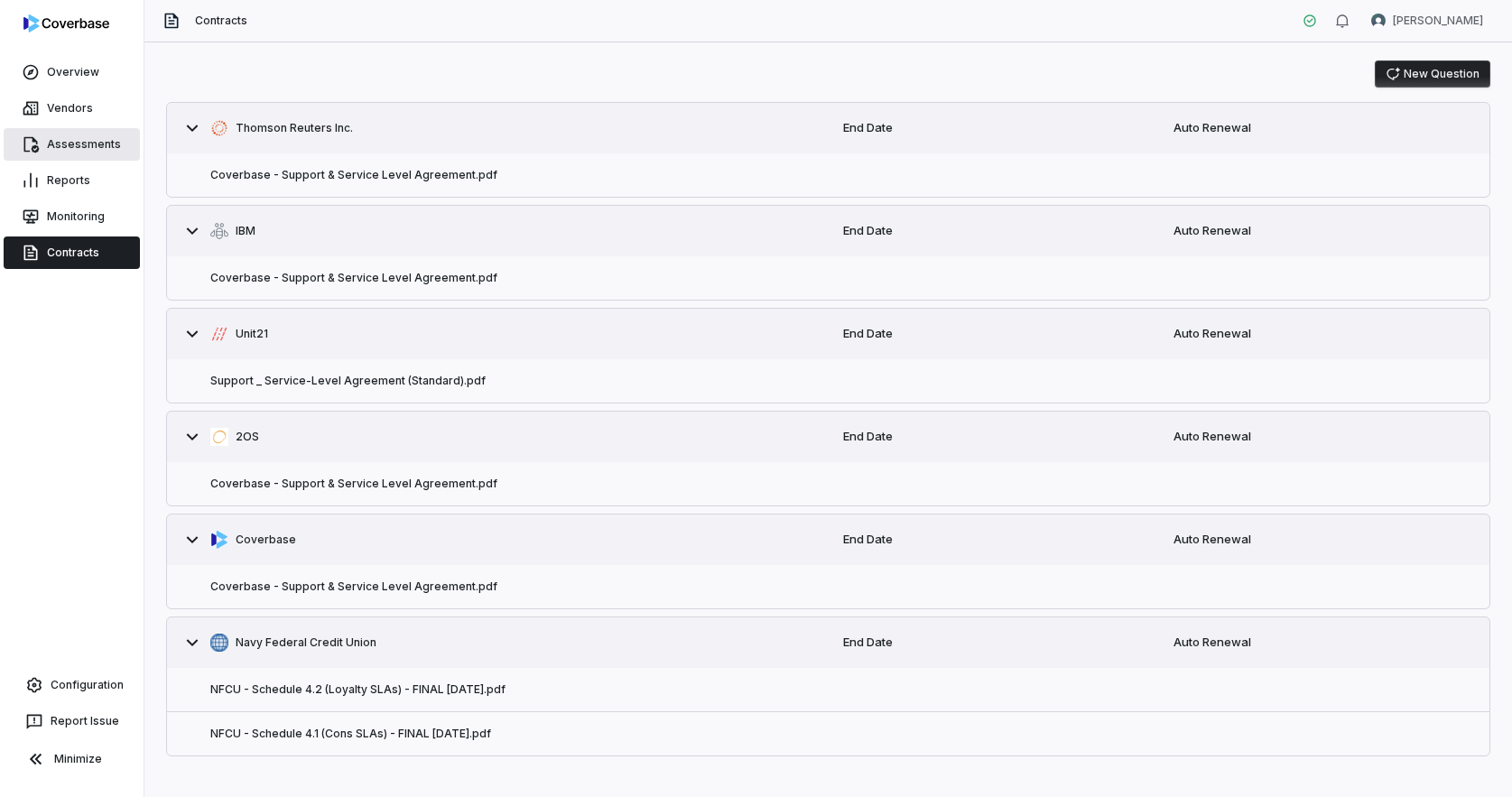
click at [79, 142] on link "Assessments" at bounding box center [72, 143] width 137 height 32
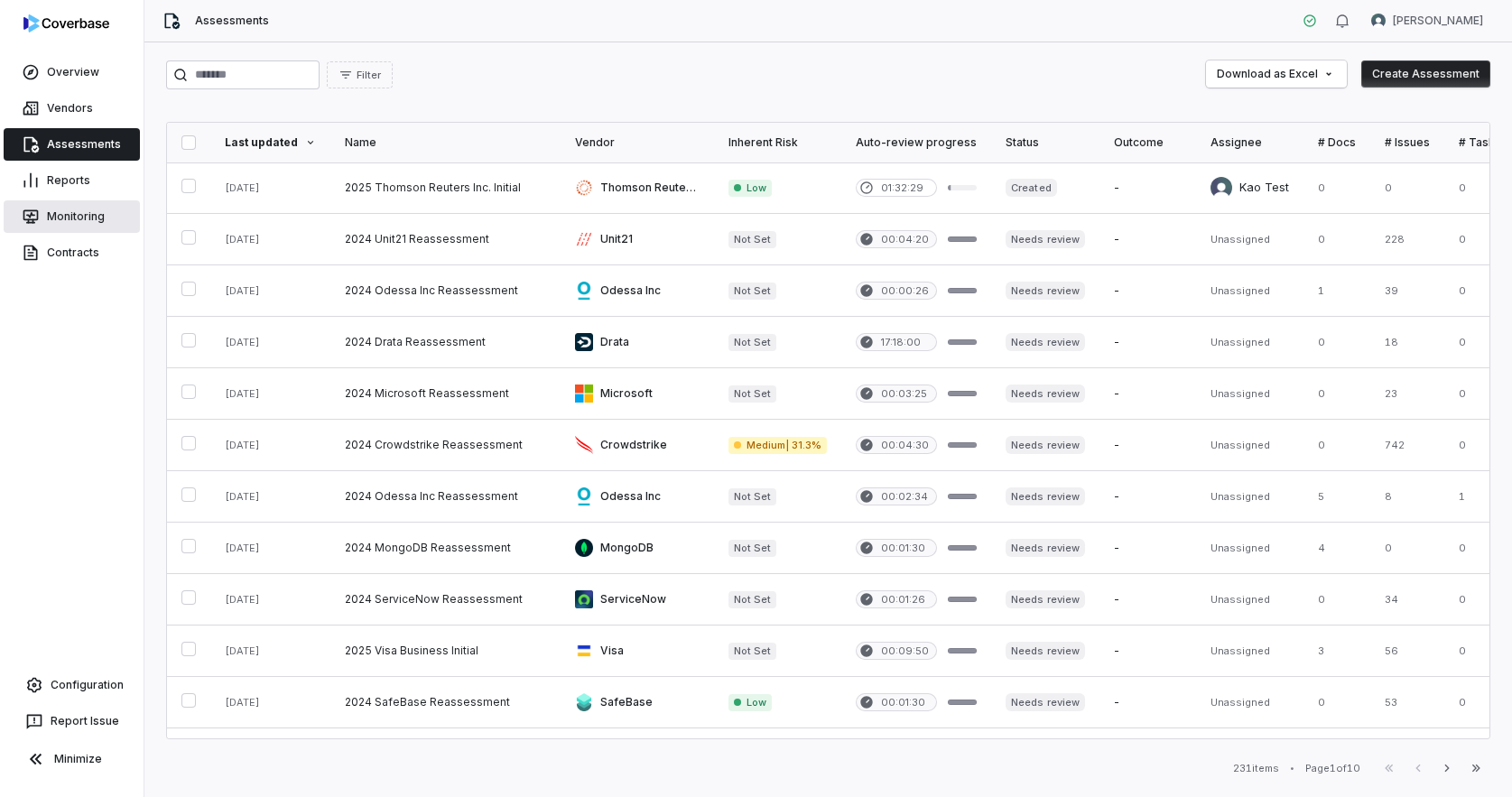
click at [76, 219] on link "Monitoring" at bounding box center [72, 216] width 137 height 32
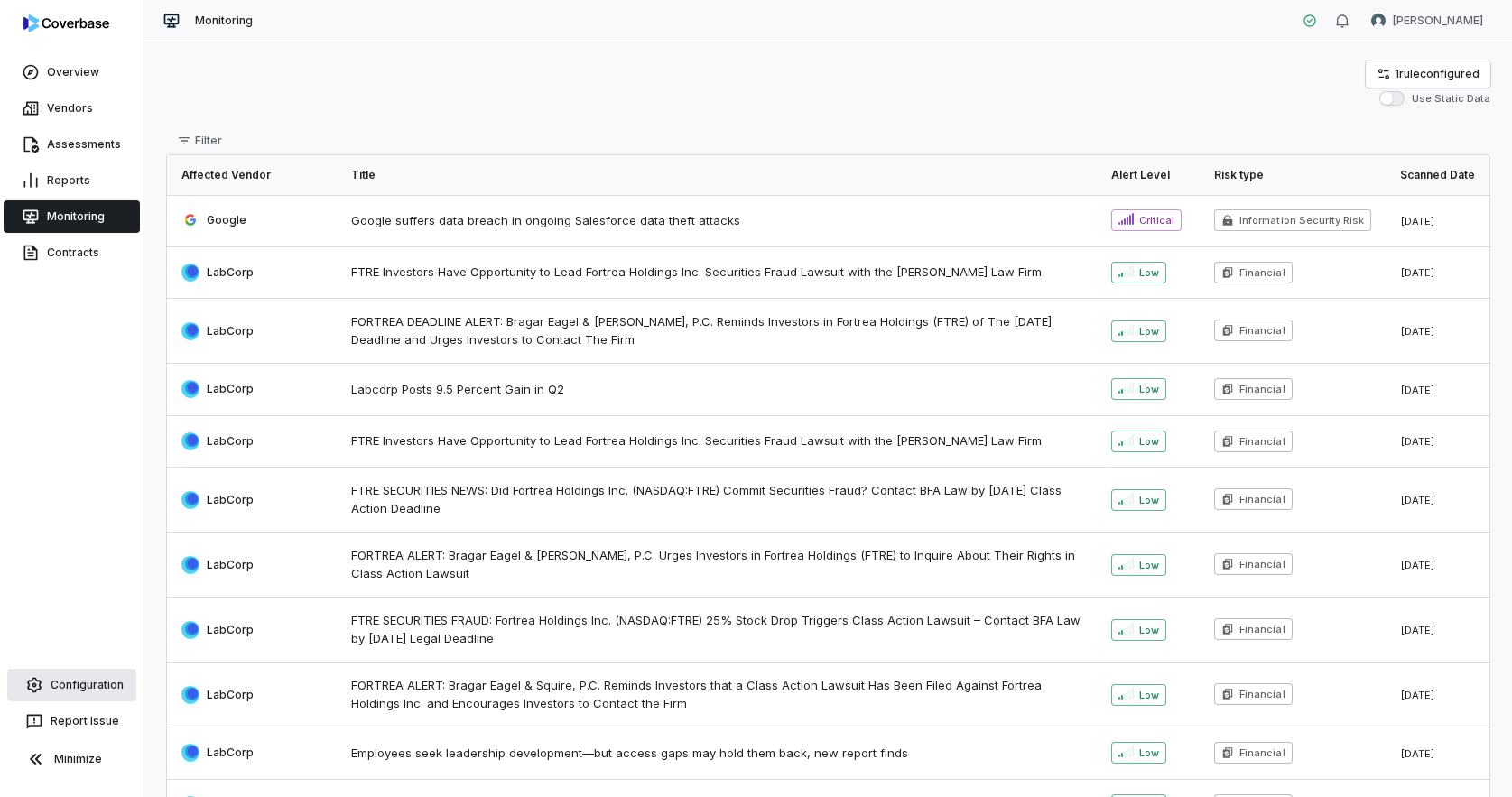
click at [72, 692] on link "Configuration" at bounding box center [71, 685] width 129 height 32
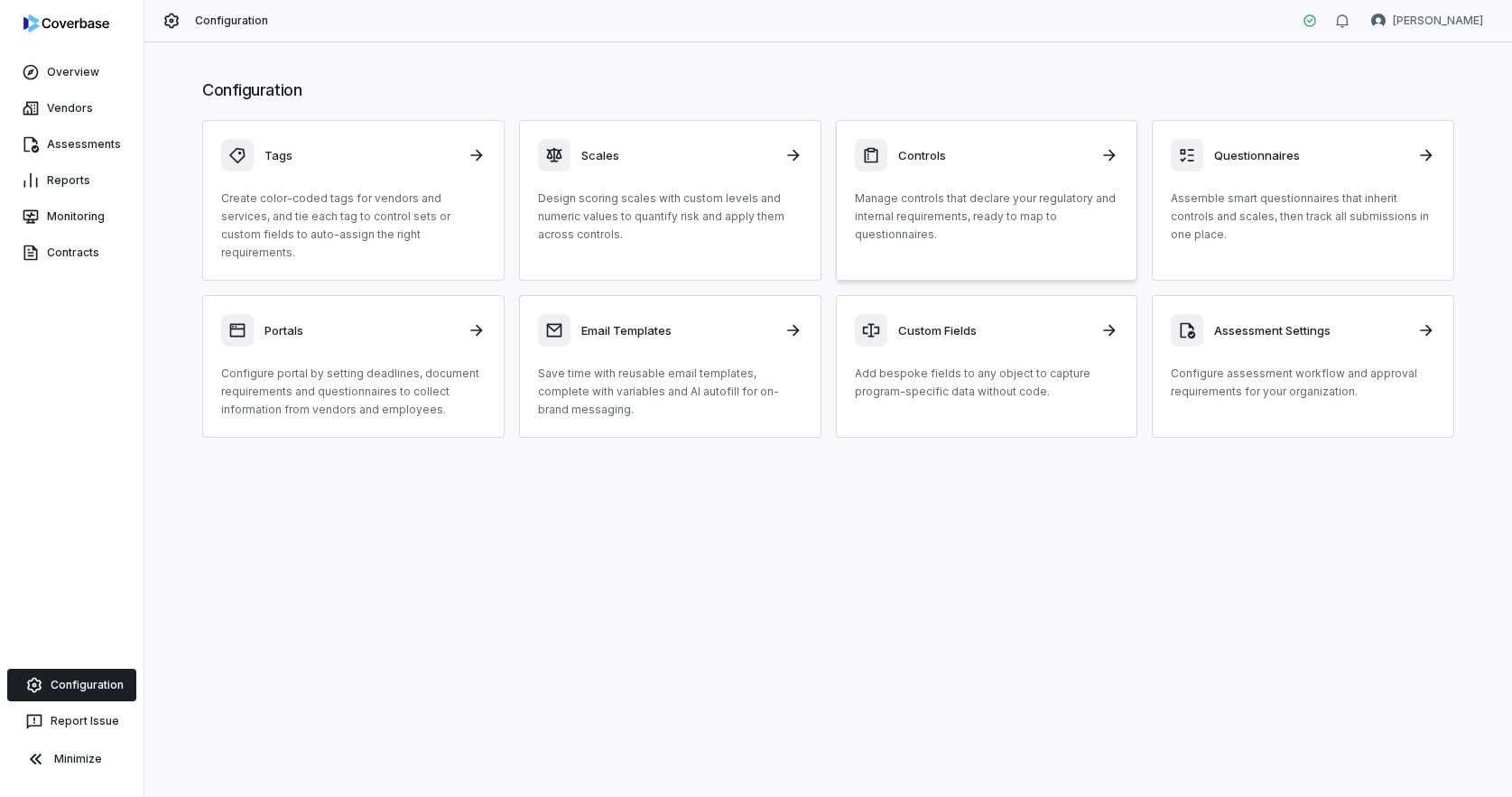
click at [954, 184] on div "Controls Manage controls that declare your regulatory and internal requirements…" at bounding box center [986, 191] width 264 height 105
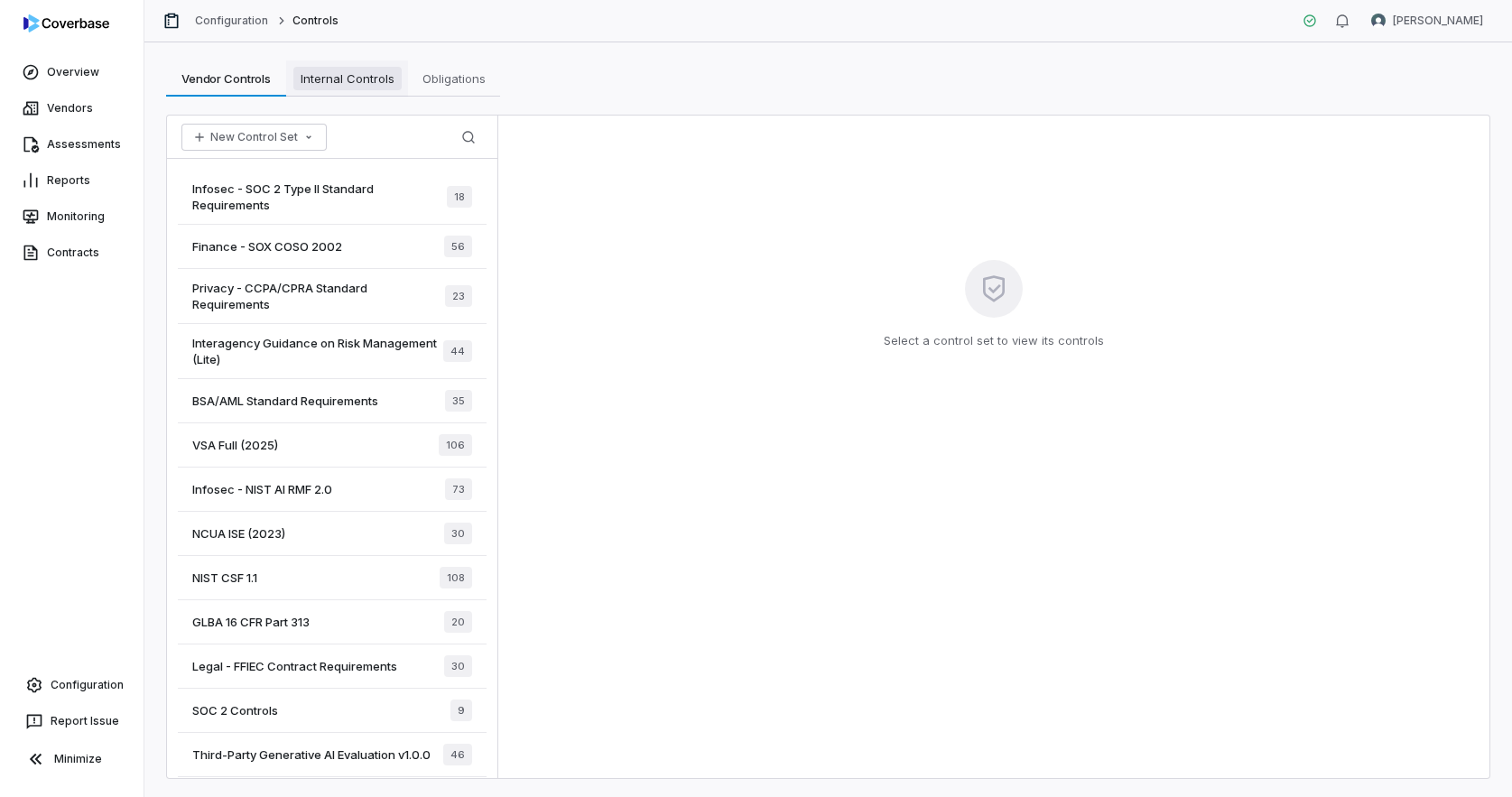
click at [353, 77] on span "Internal Controls" at bounding box center [348, 79] width 108 height 24
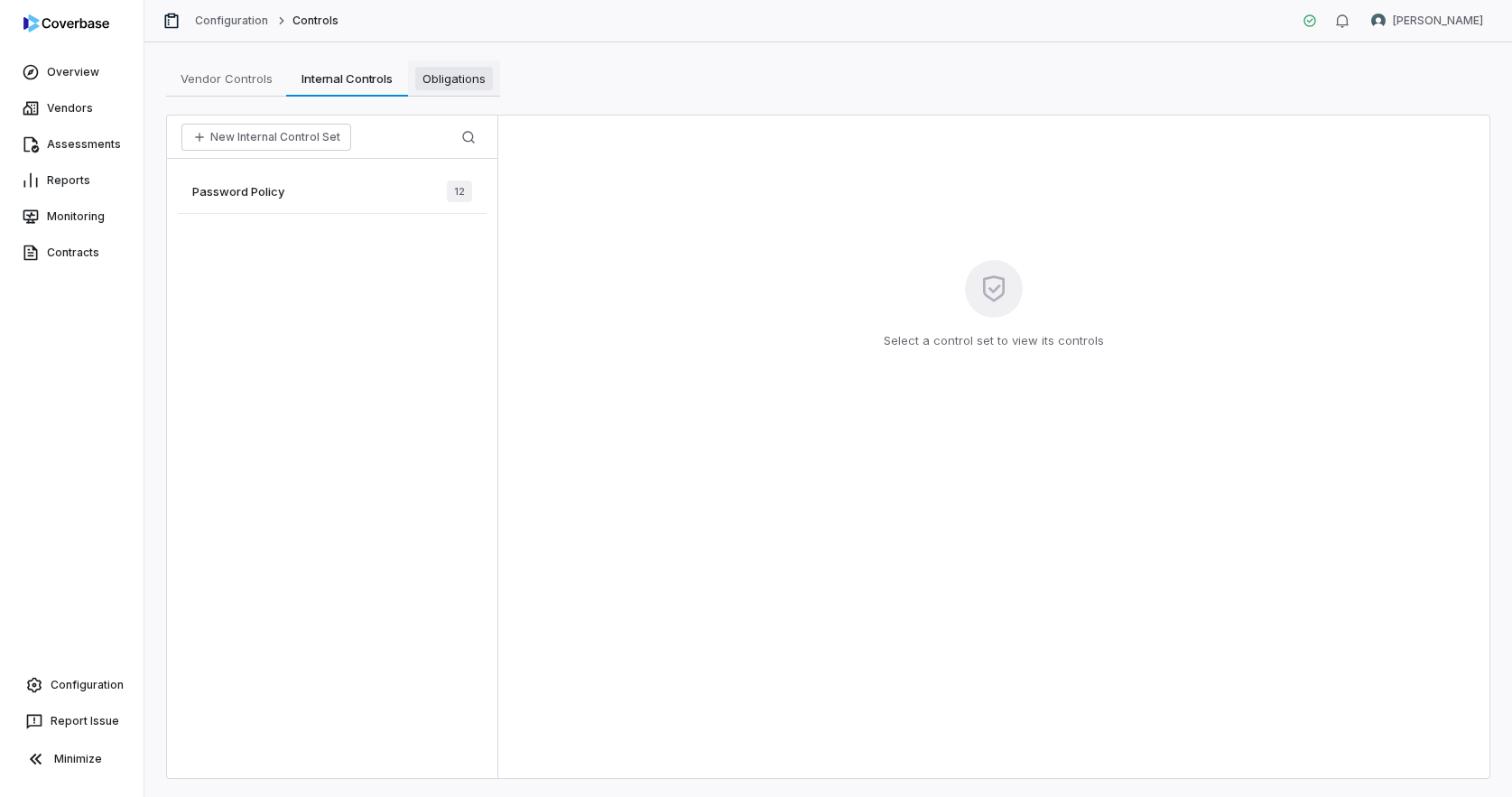
click at [448, 85] on span "Obligations" at bounding box center [454, 79] width 78 height 24
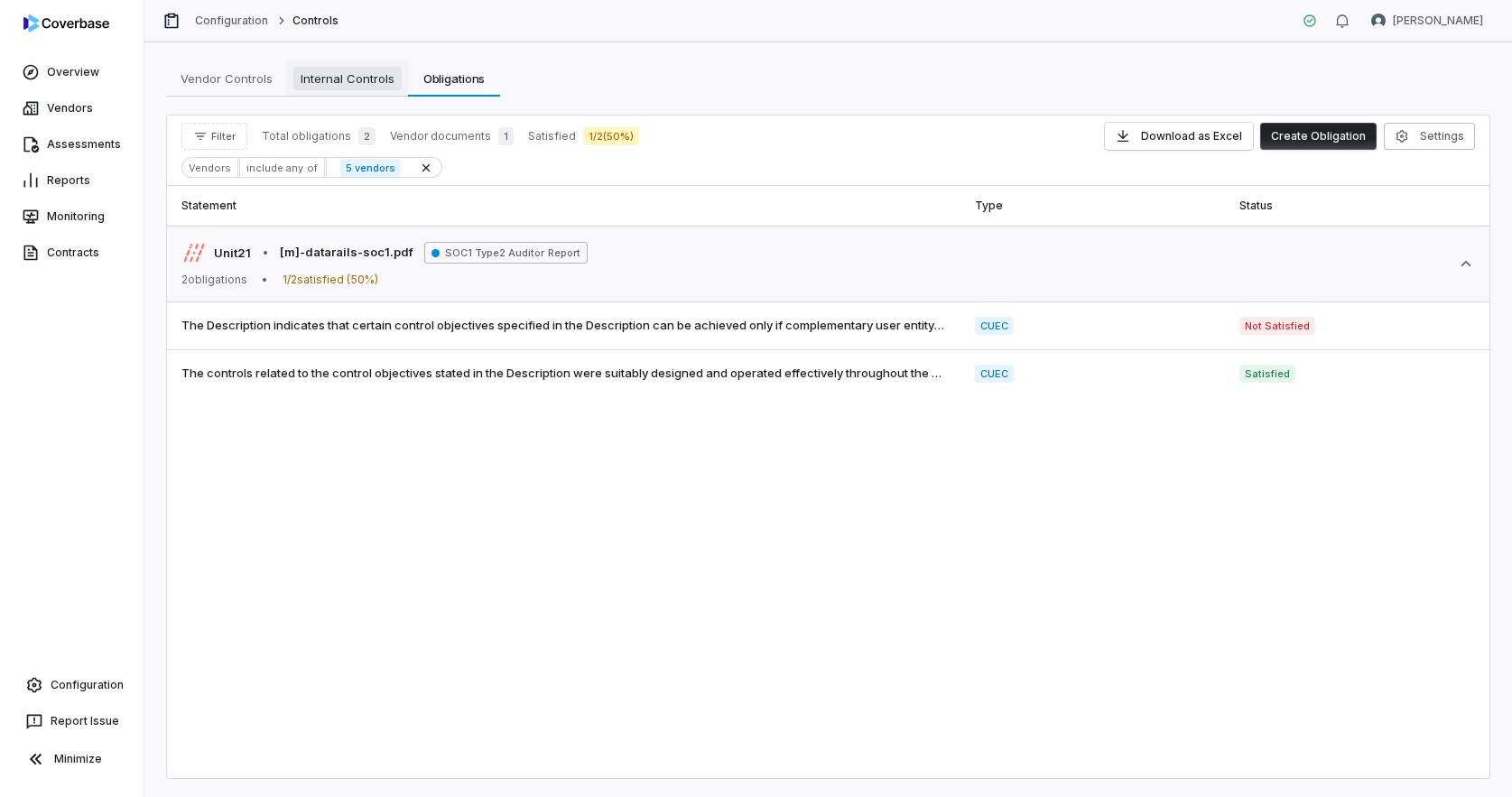
click at [380, 88] on span "Internal Controls" at bounding box center [348, 79] width 108 height 24
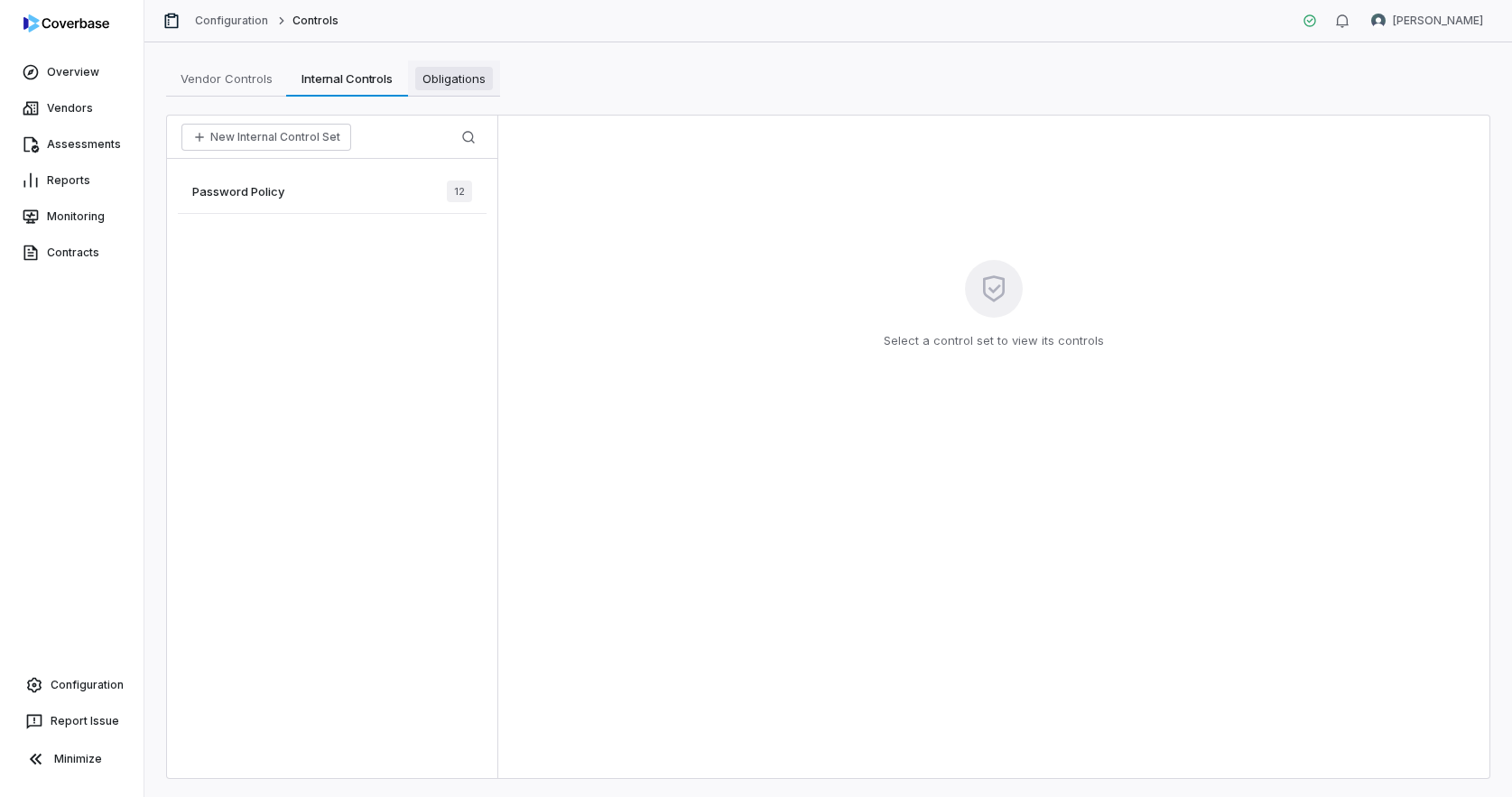
click at [460, 87] on span "Obligations" at bounding box center [454, 79] width 78 height 24
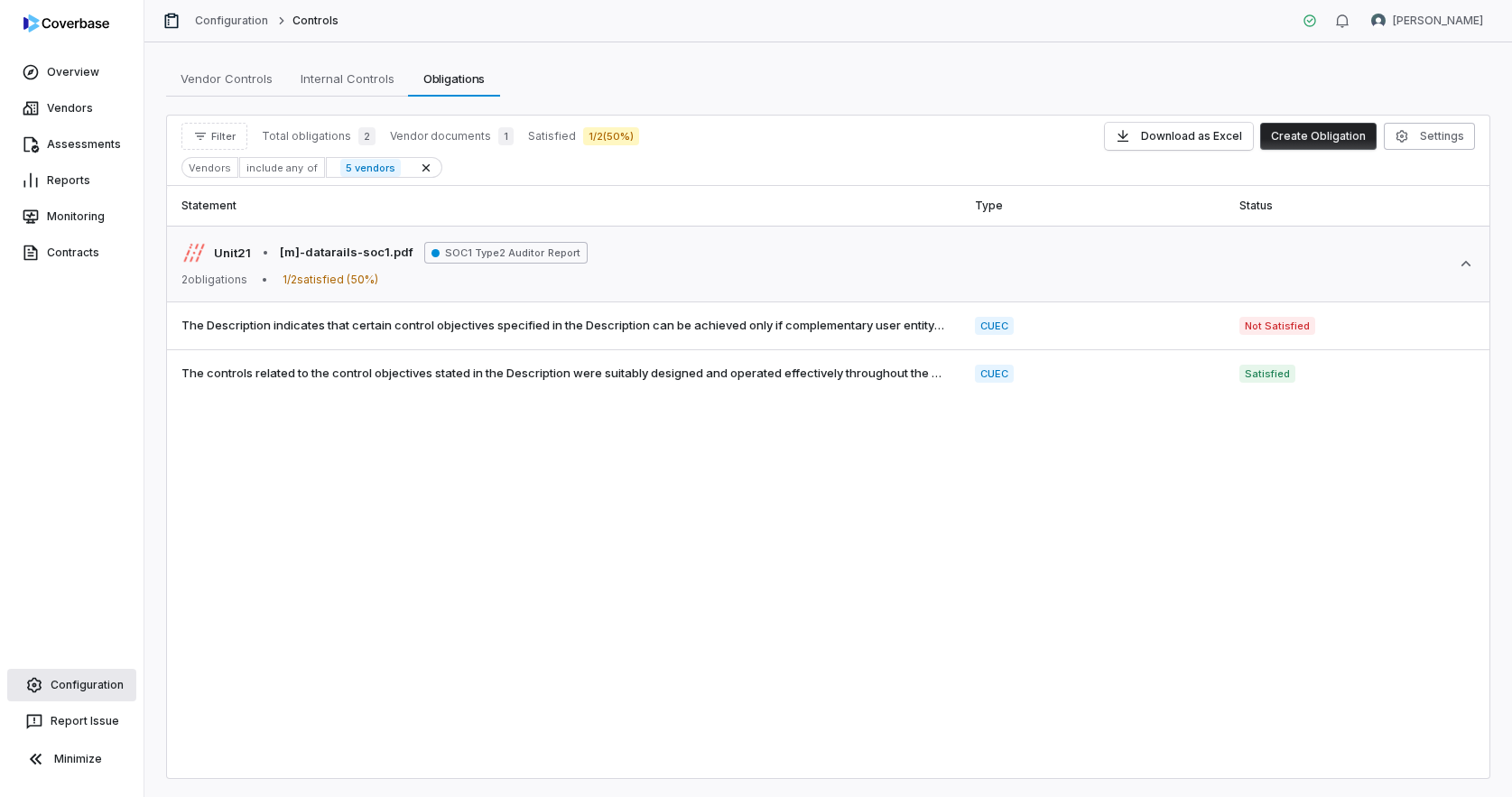
click at [95, 692] on link "Configuration" at bounding box center [71, 685] width 129 height 32
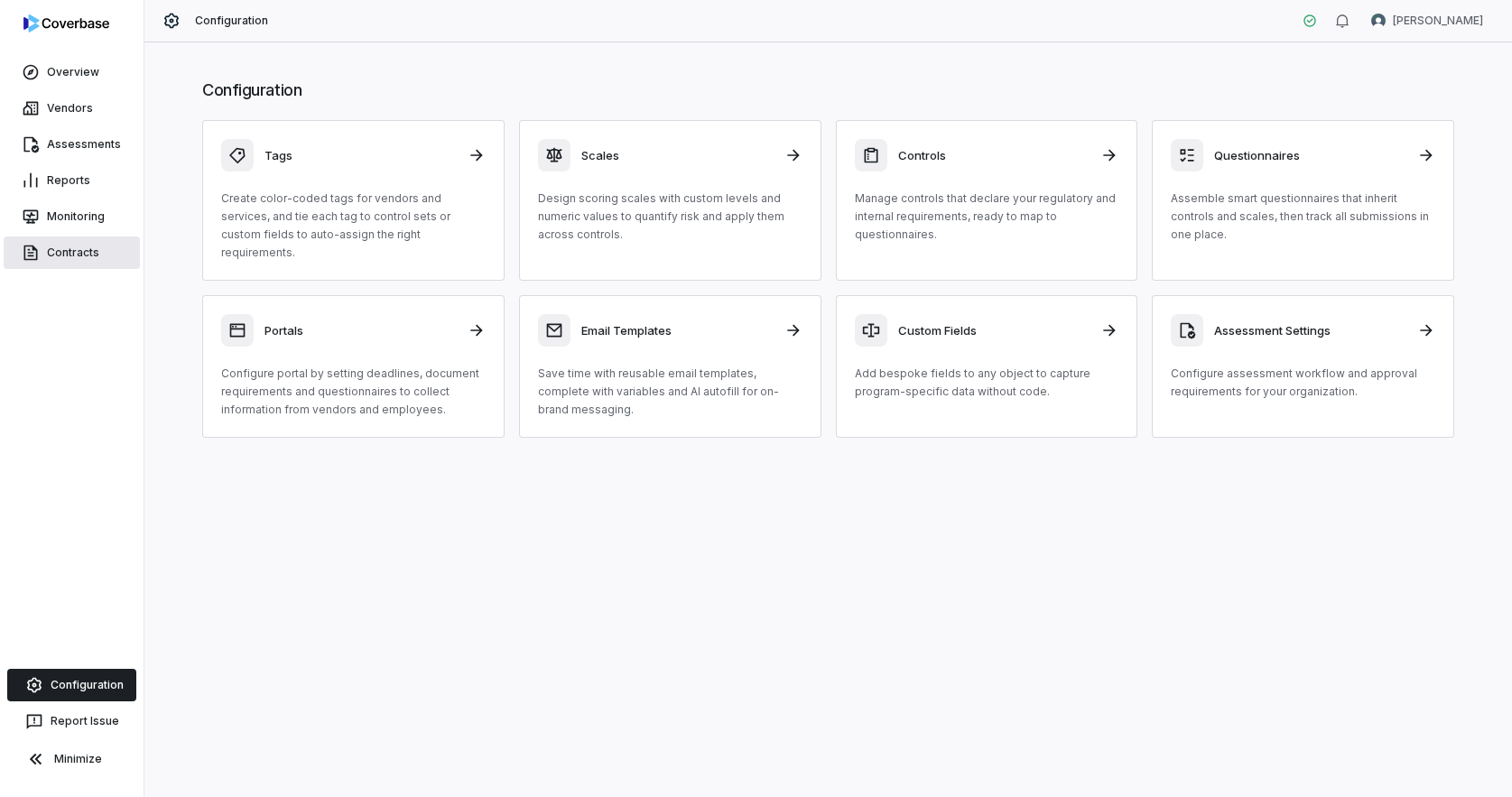
click at [90, 253] on link "Contracts" at bounding box center [72, 253] width 137 height 32
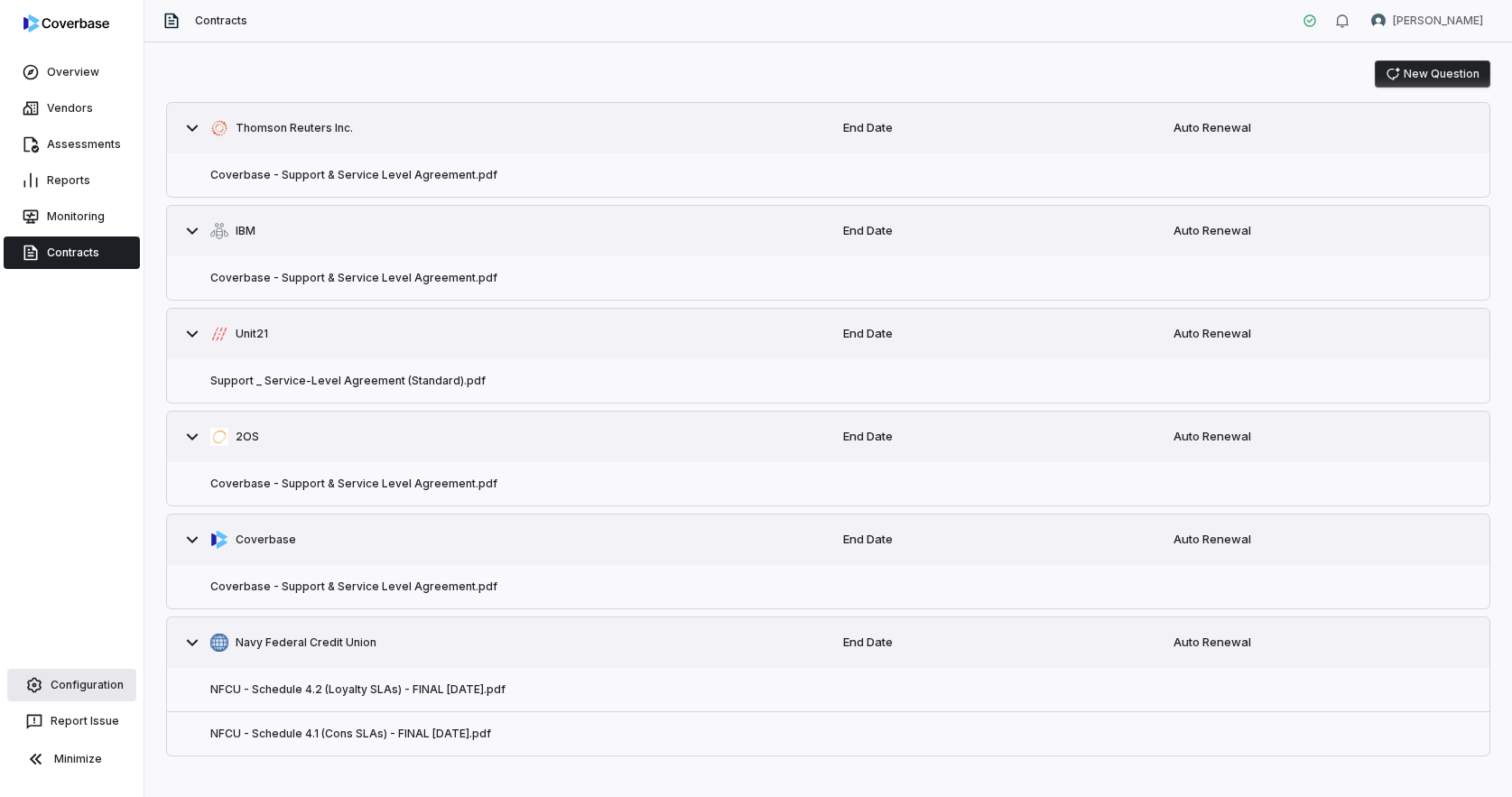
click at [93, 690] on link "Configuration" at bounding box center [71, 685] width 129 height 32
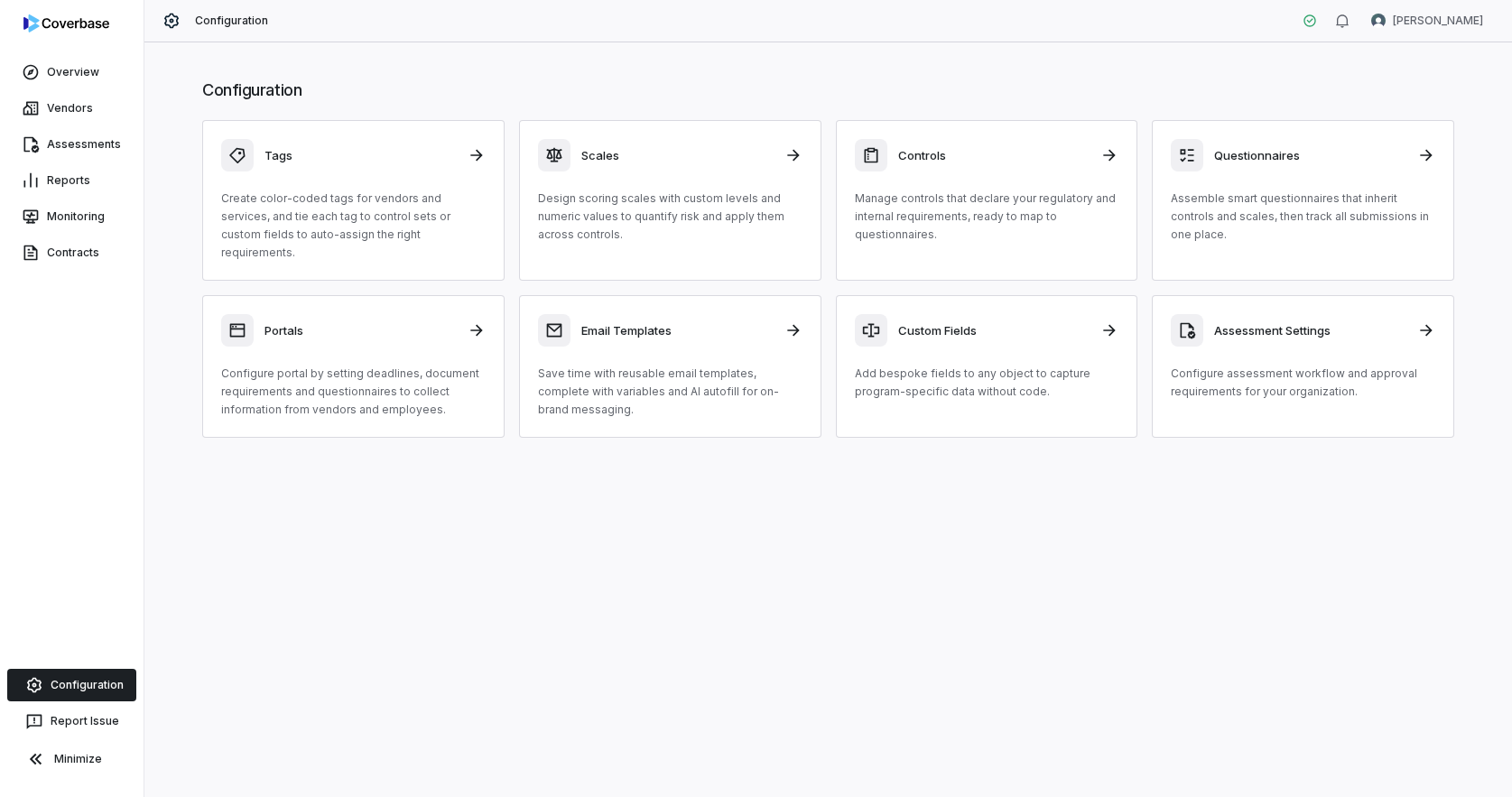
click at [955, 113] on div "Configuration Tags Create color-coded tags for vendors and services, and tie ea…" at bounding box center [827, 258] width 1323 height 395
click at [964, 174] on div "Controls Manage controls that declare your regulatory and internal requirements…" at bounding box center [986, 191] width 264 height 105
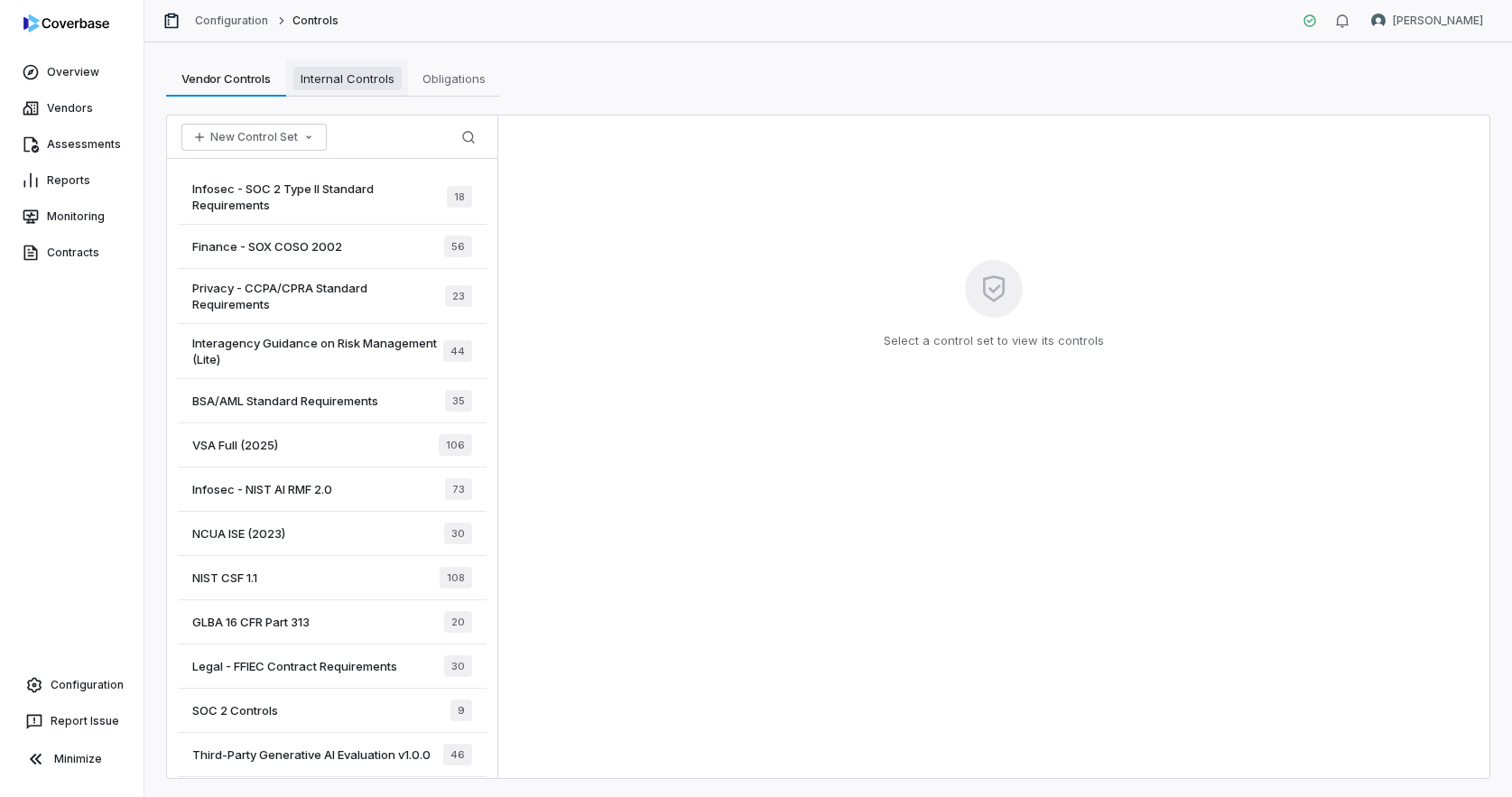
click at [338, 85] on span "Internal Controls" at bounding box center [348, 79] width 108 height 24
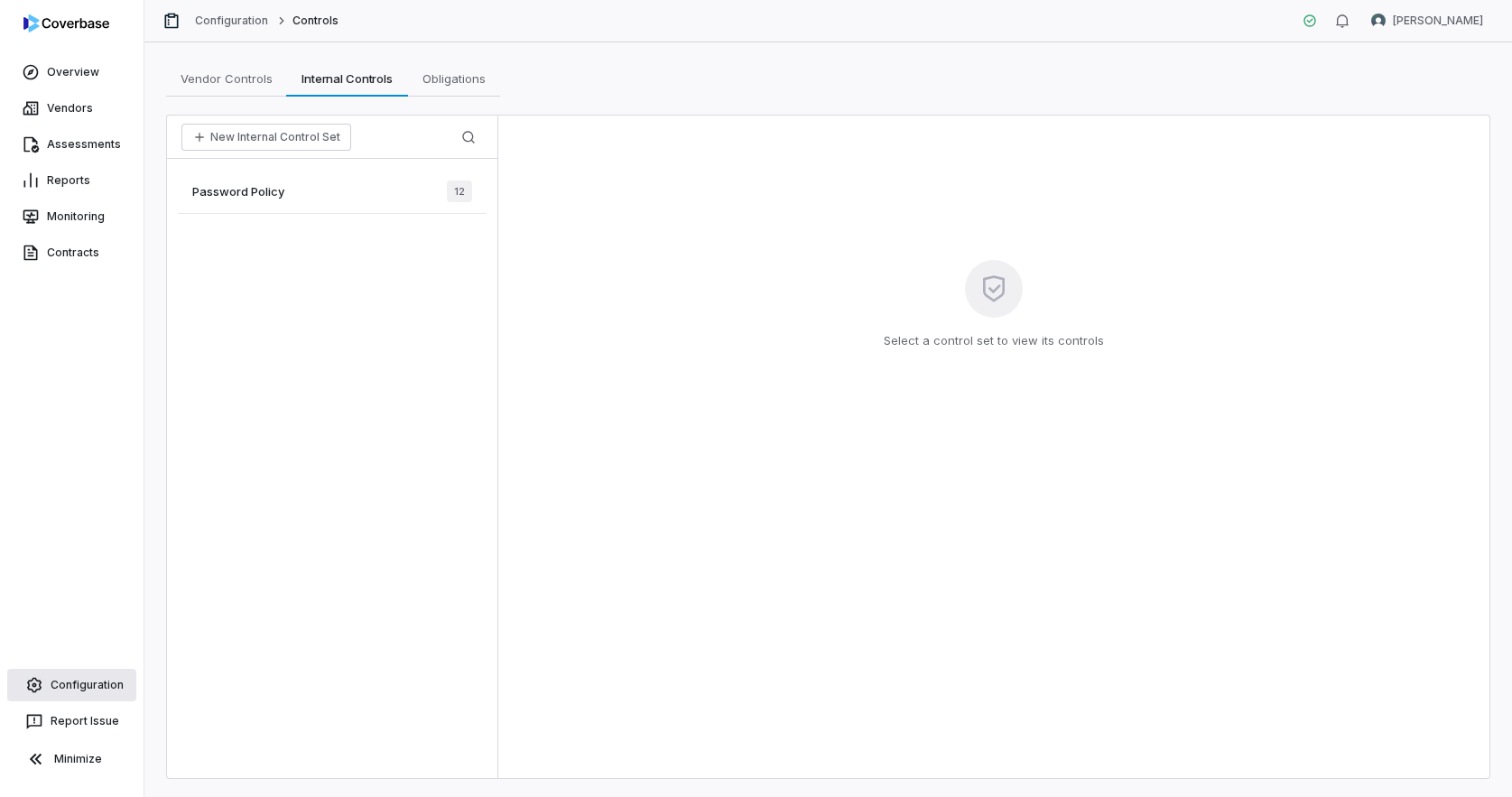
click at [55, 690] on link "Configuration" at bounding box center [71, 685] width 129 height 32
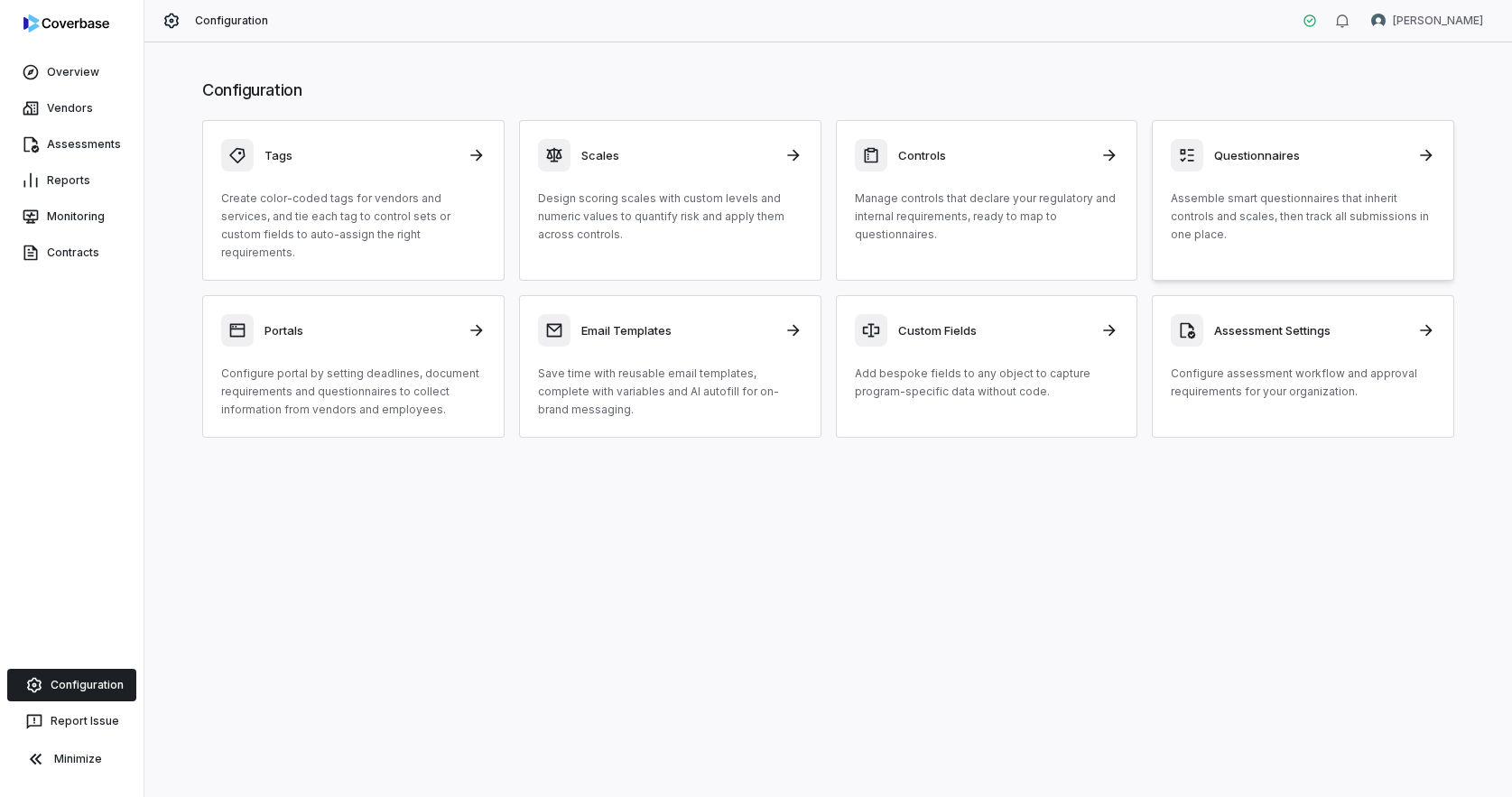
click at [1229, 221] on p "Assemble smart questionnaires that inherit controls and scales, then track all …" at bounding box center [1302, 216] width 264 height 54
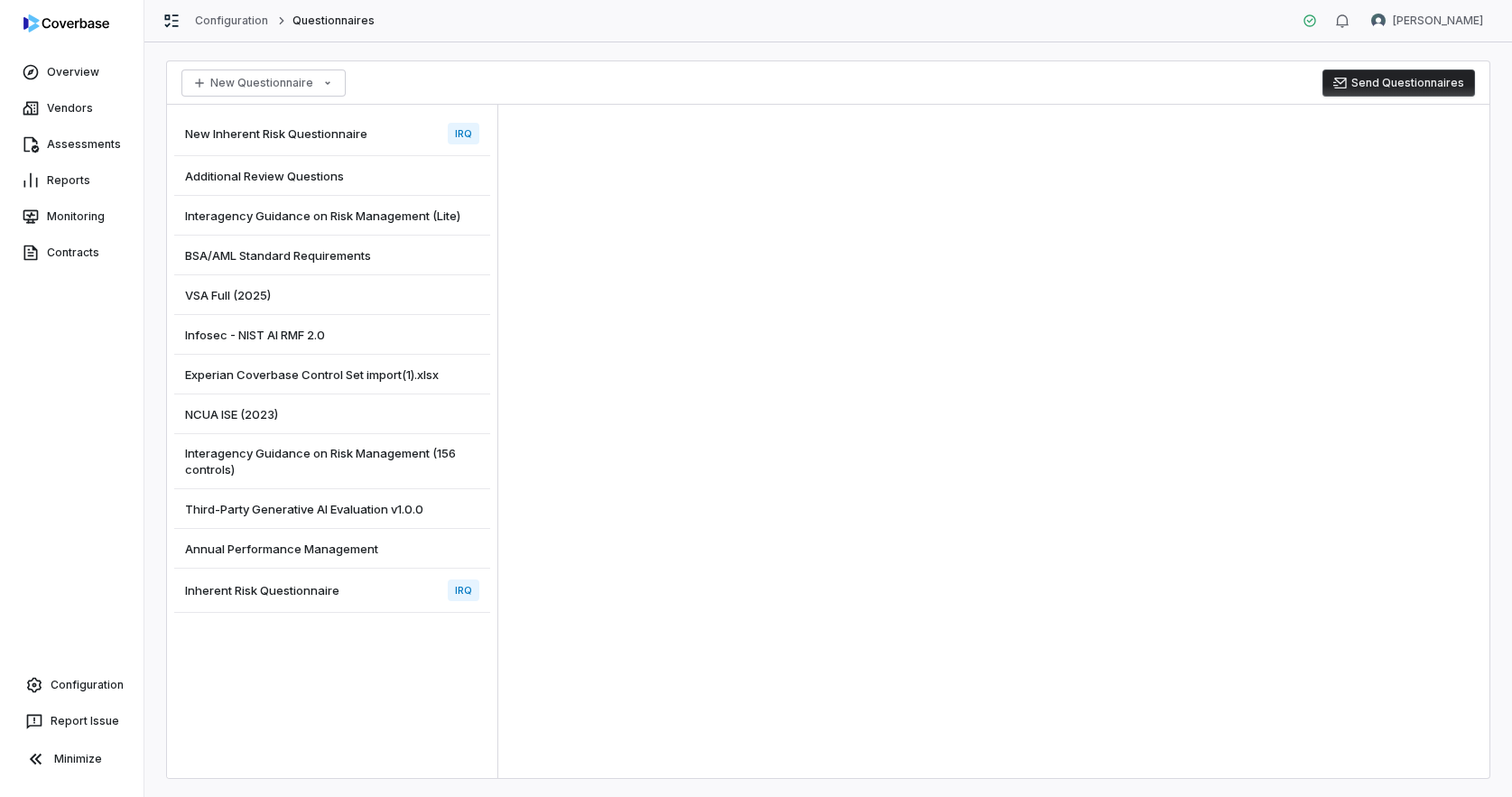
click at [324, 552] on span "Annual Performance Management" at bounding box center [281, 548] width 194 height 17
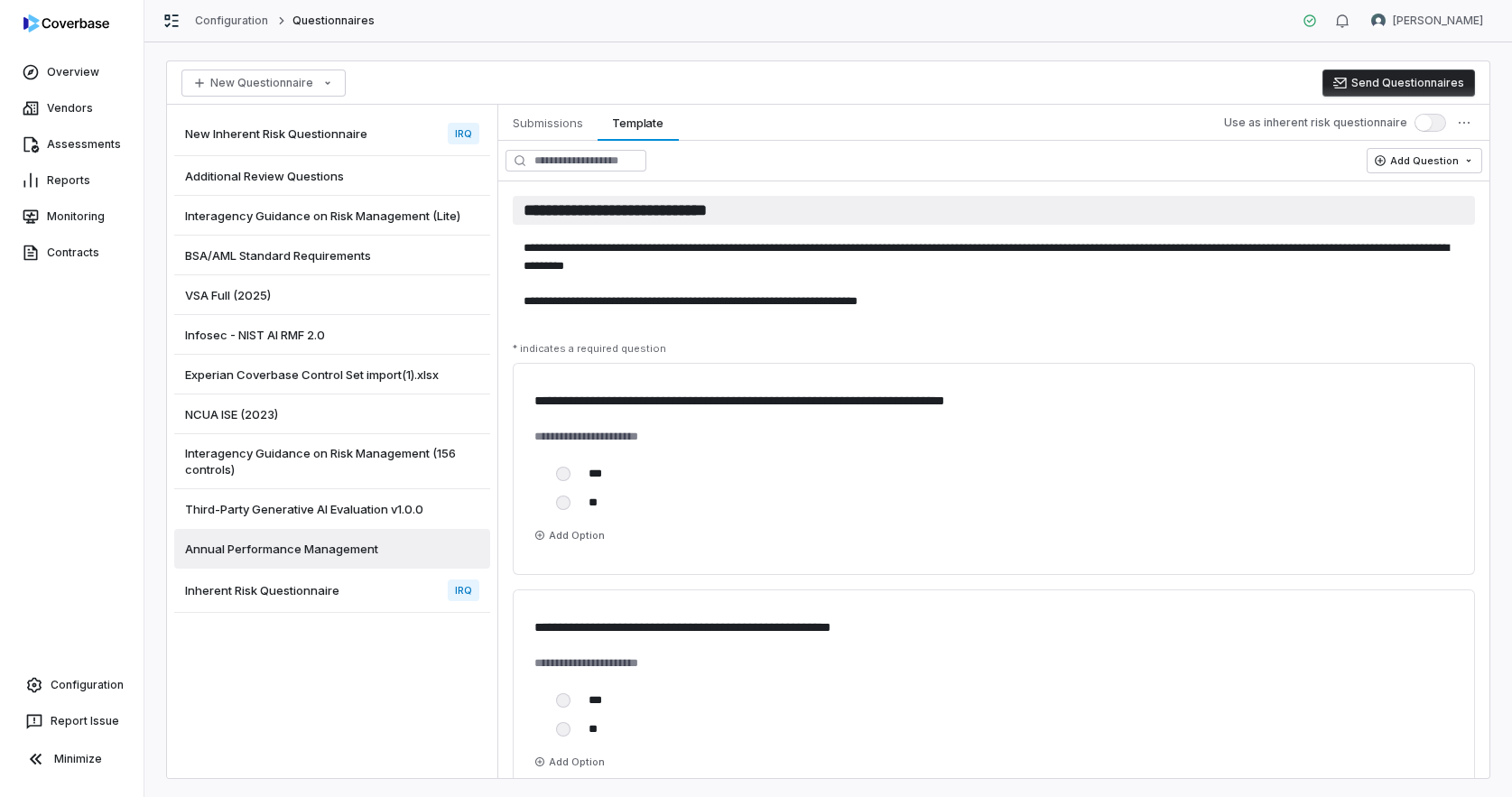
click at [647, 210] on input "**********" at bounding box center [993, 209] width 962 height 28
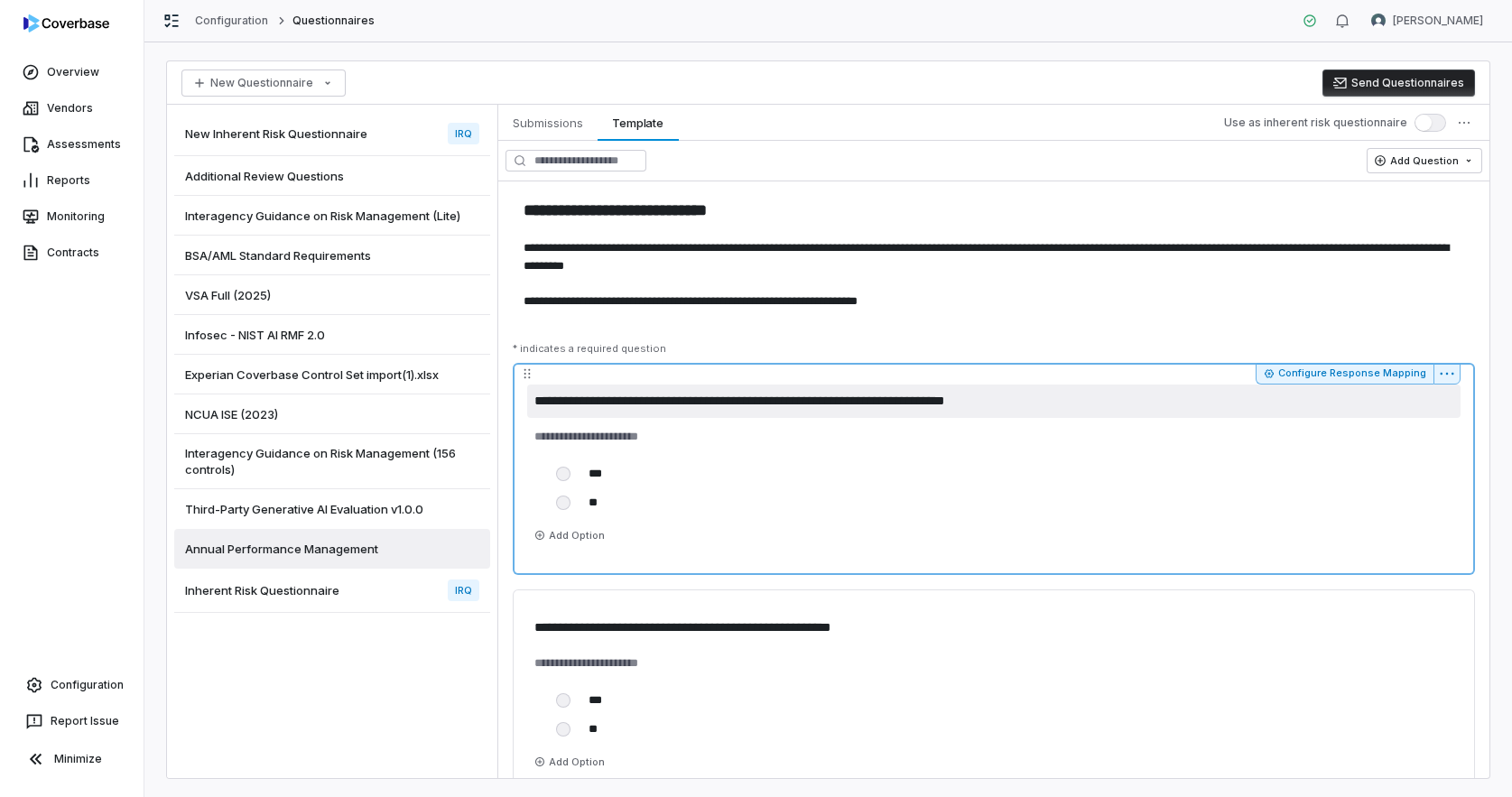
drag, startPoint x: 1027, startPoint y: 403, endPoint x: 986, endPoint y: 404, distance: 41.0
click at [986, 404] on textarea "**********" at bounding box center [993, 401] width 933 height 33
click at [1000, 406] on textarea "**********" at bounding box center [993, 401] width 933 height 33
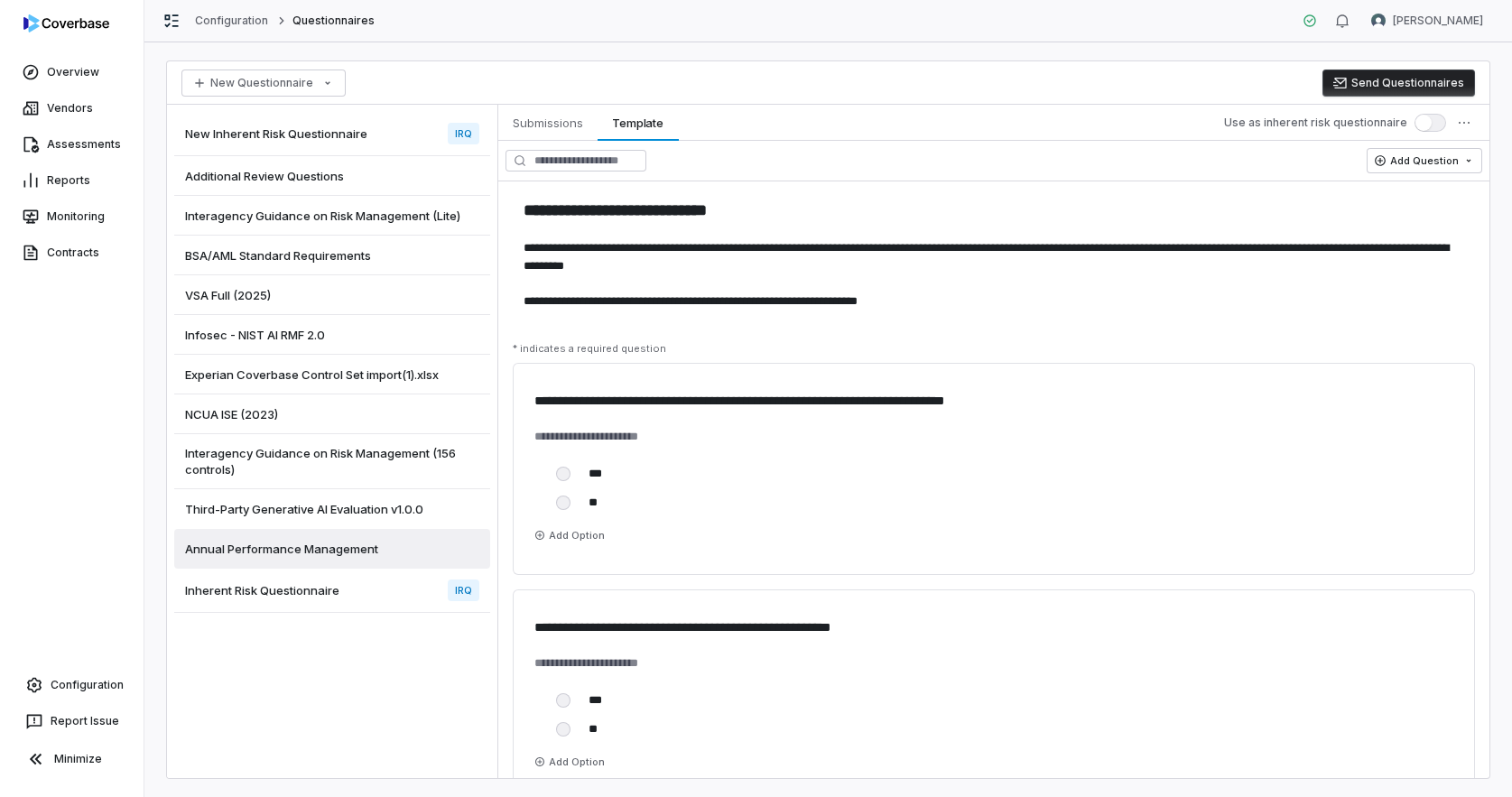
type textarea "*"
